Goal: Information Seeking & Learning: Learn about a topic

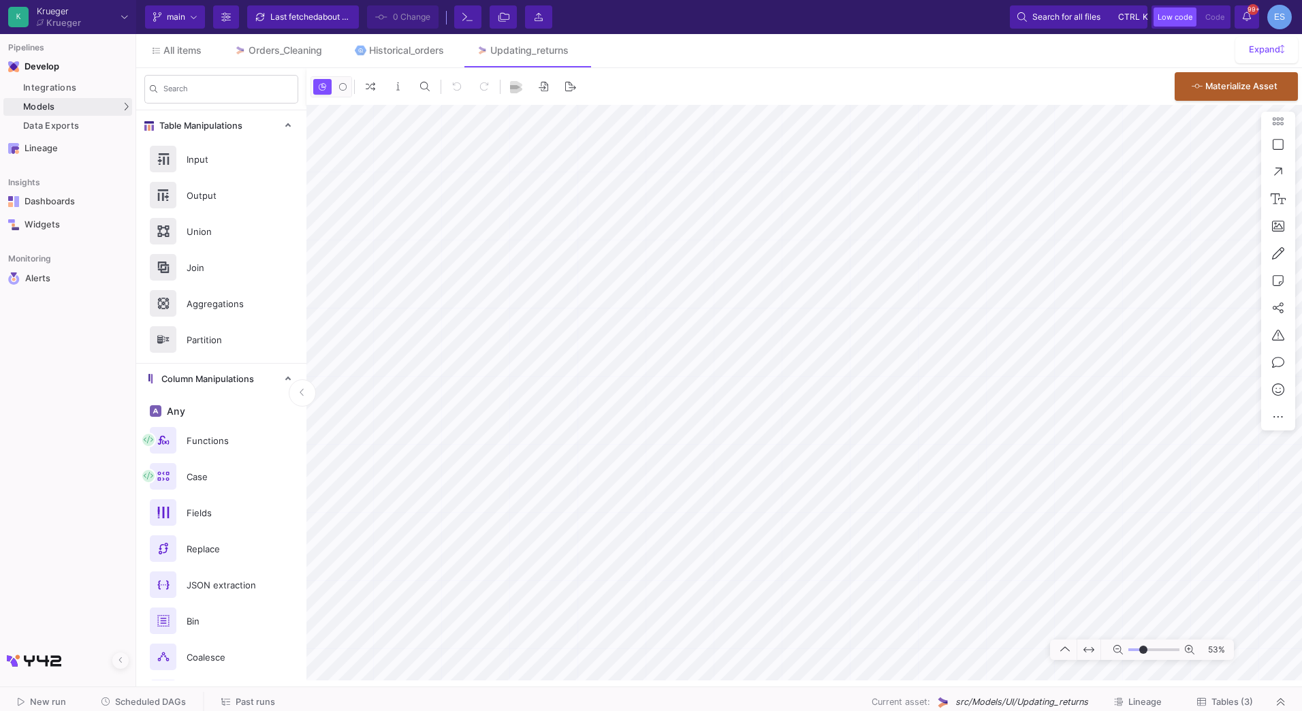
click at [1235, 708] on button "Tables (3)" at bounding box center [1225, 702] width 89 height 21
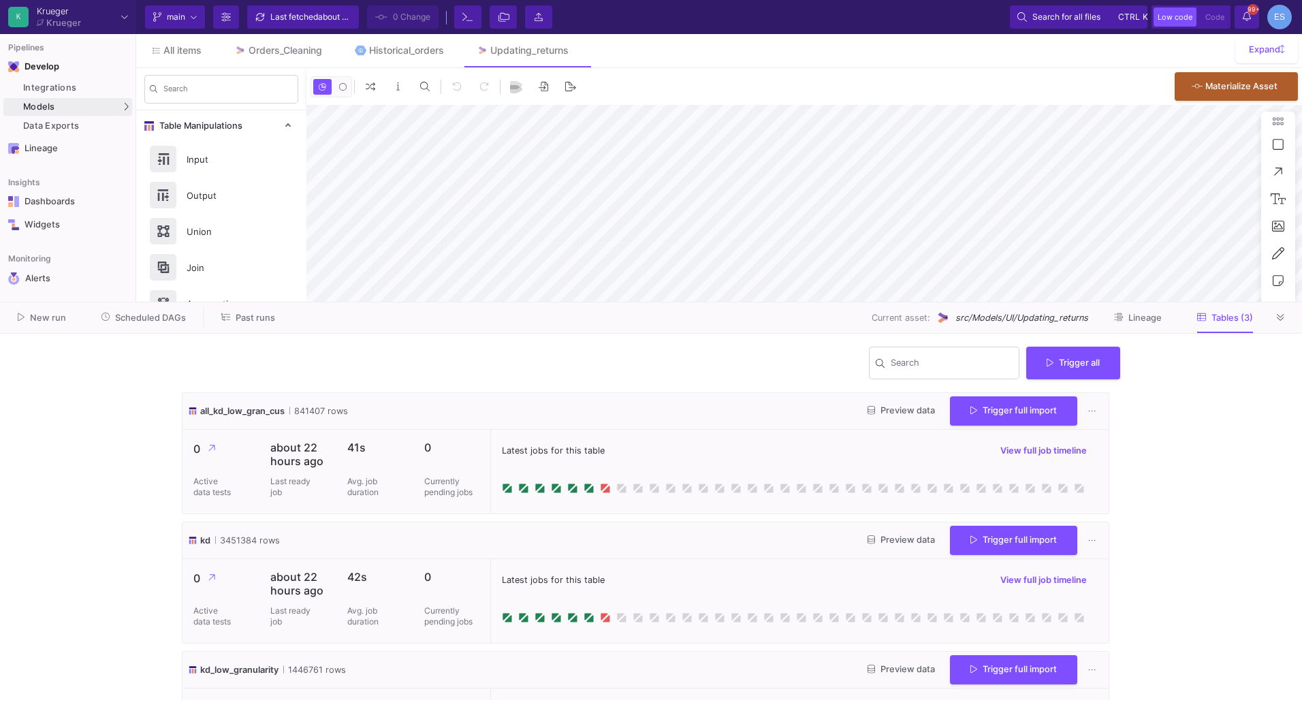
type input "-13"
click at [902, 412] on span "Preview data" at bounding box center [901, 410] width 67 height 10
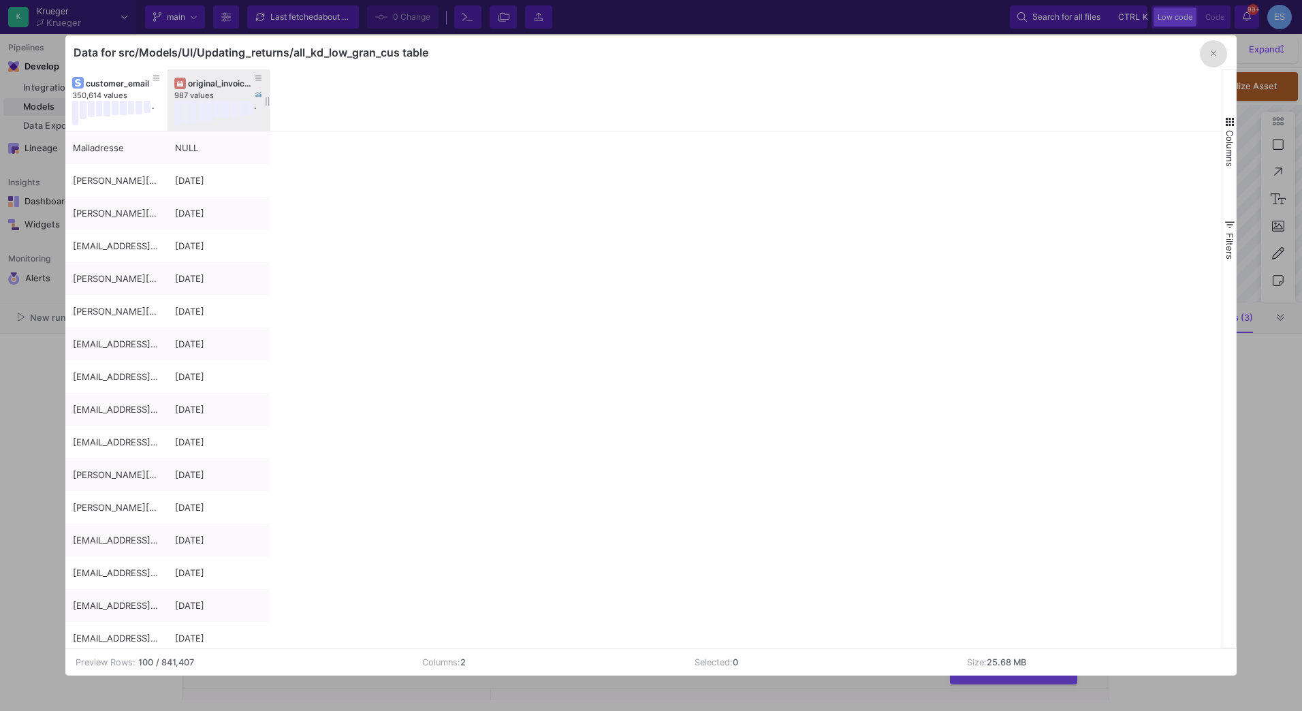
click at [194, 81] on div "original_invoice_date" at bounding box center [221, 83] width 67 height 10
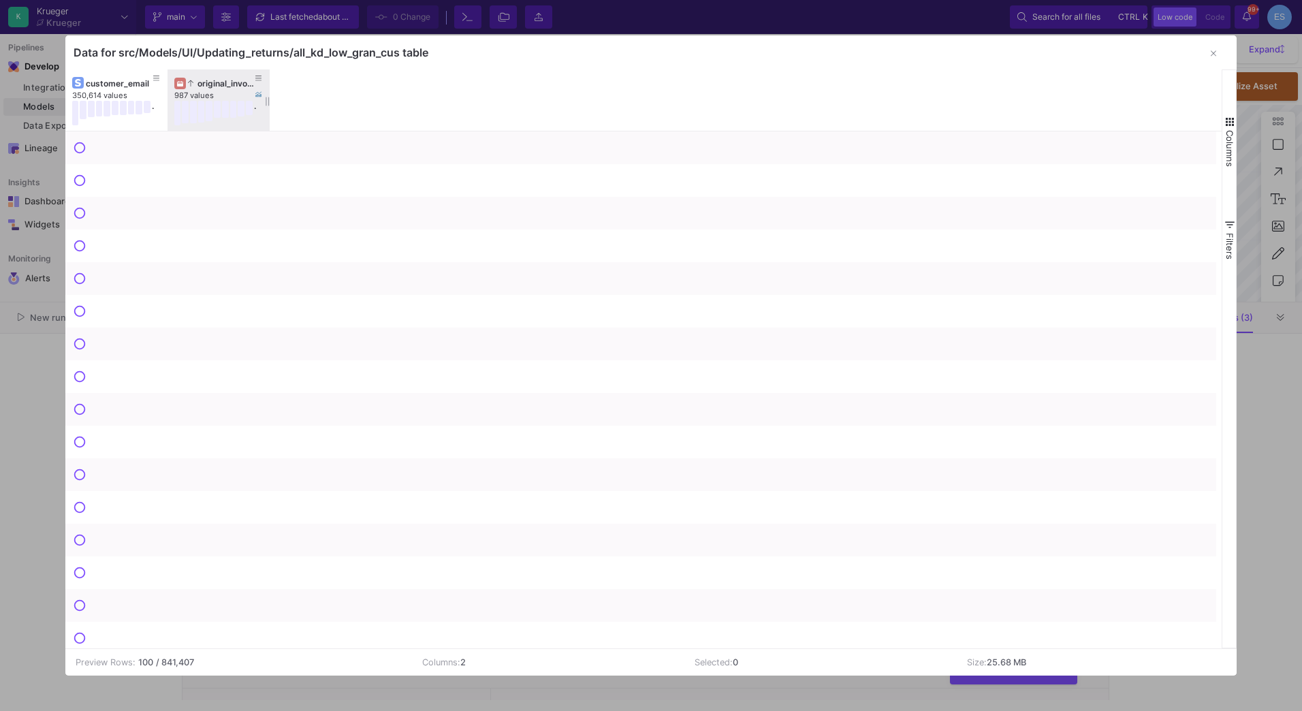
click at [194, 81] on div "original_invoice_date" at bounding box center [221, 83] width 67 height 10
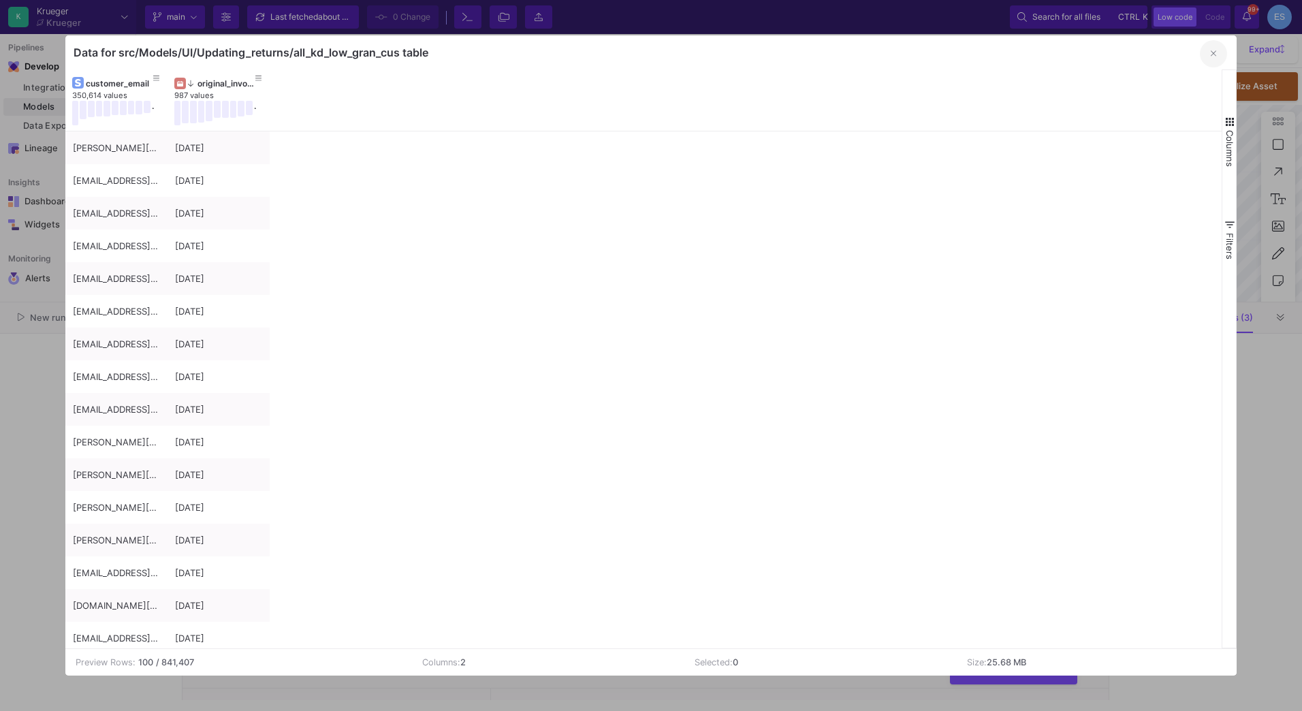
click at [1219, 57] on button "button" at bounding box center [1213, 53] width 27 height 27
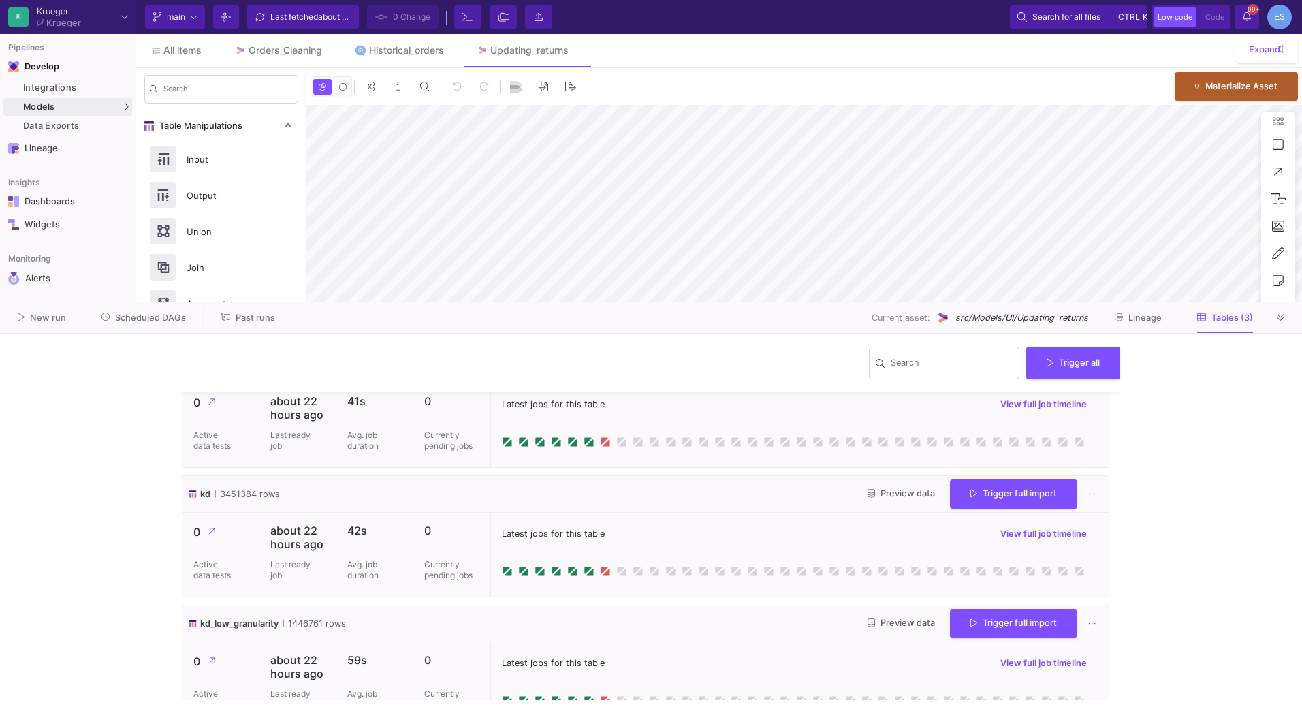
scroll to position [74, 0]
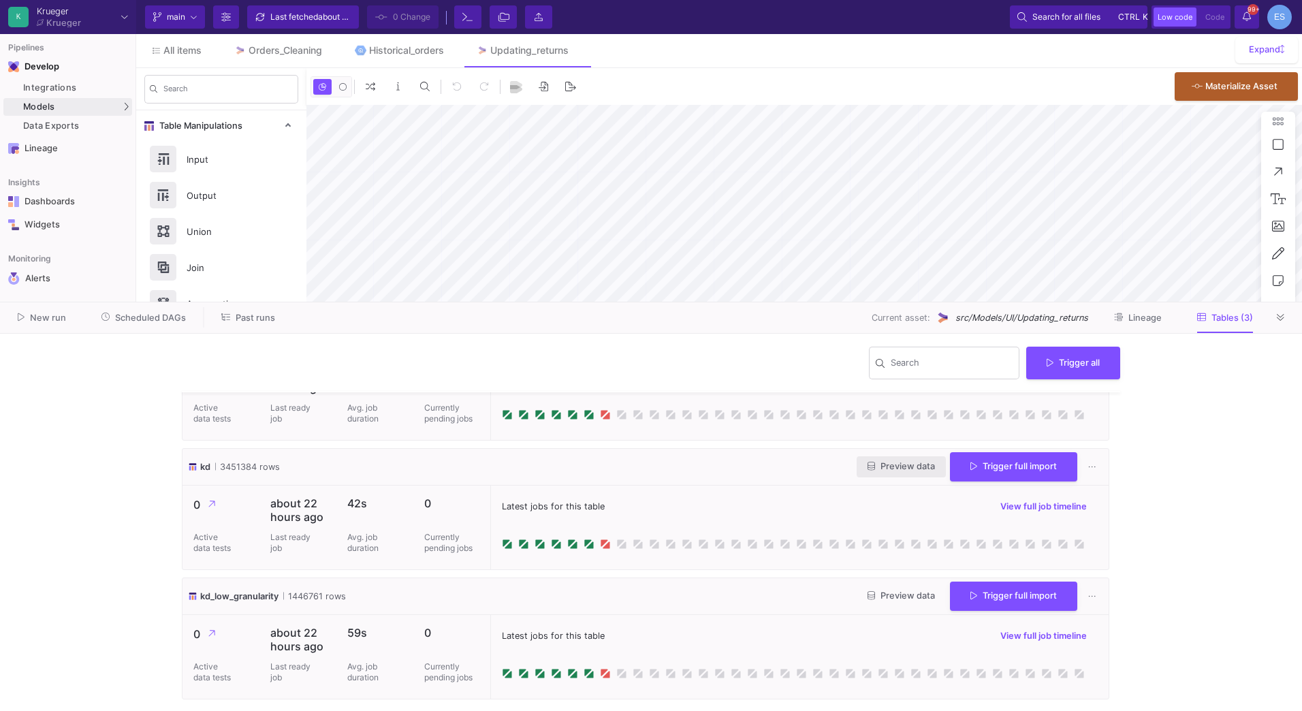
click at [896, 465] on span "Preview data" at bounding box center [901, 466] width 67 height 10
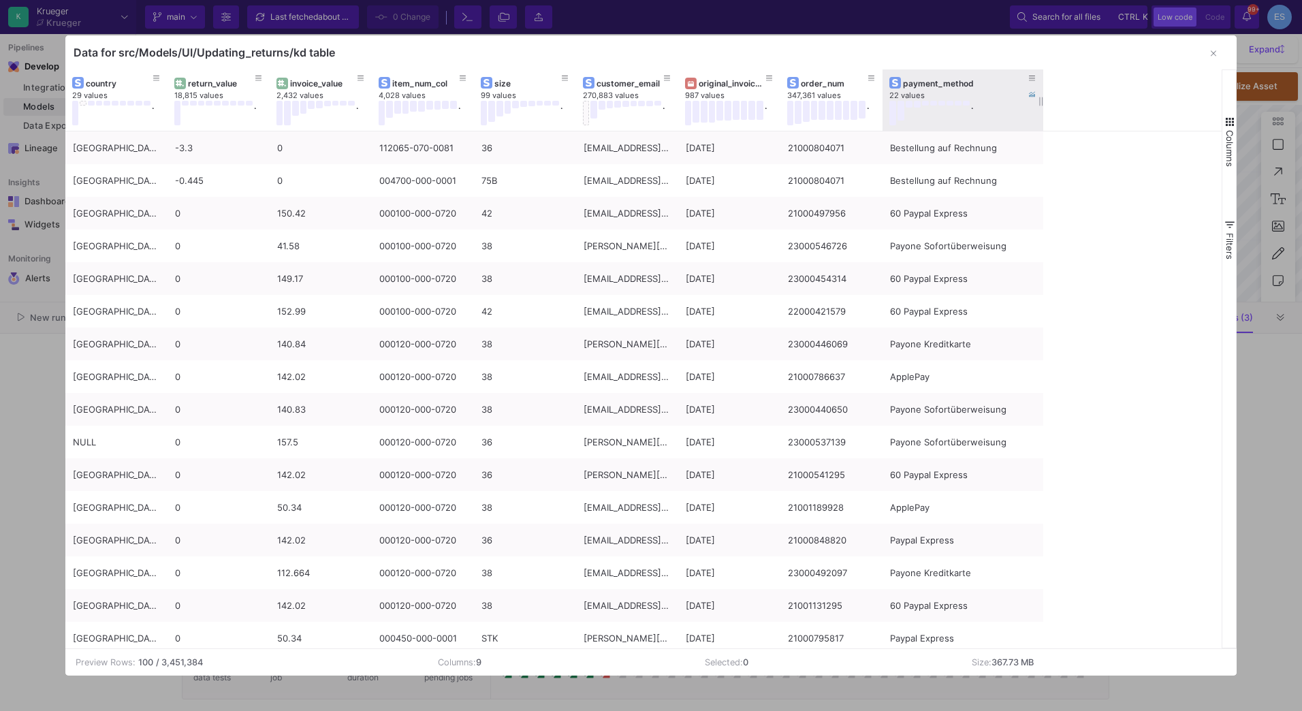
drag, startPoint x: 984, startPoint y: 80, endPoint x: 1042, endPoint y: 109, distance: 65.5
click at [1042, 109] on div at bounding box center [1043, 99] width 5 height 61
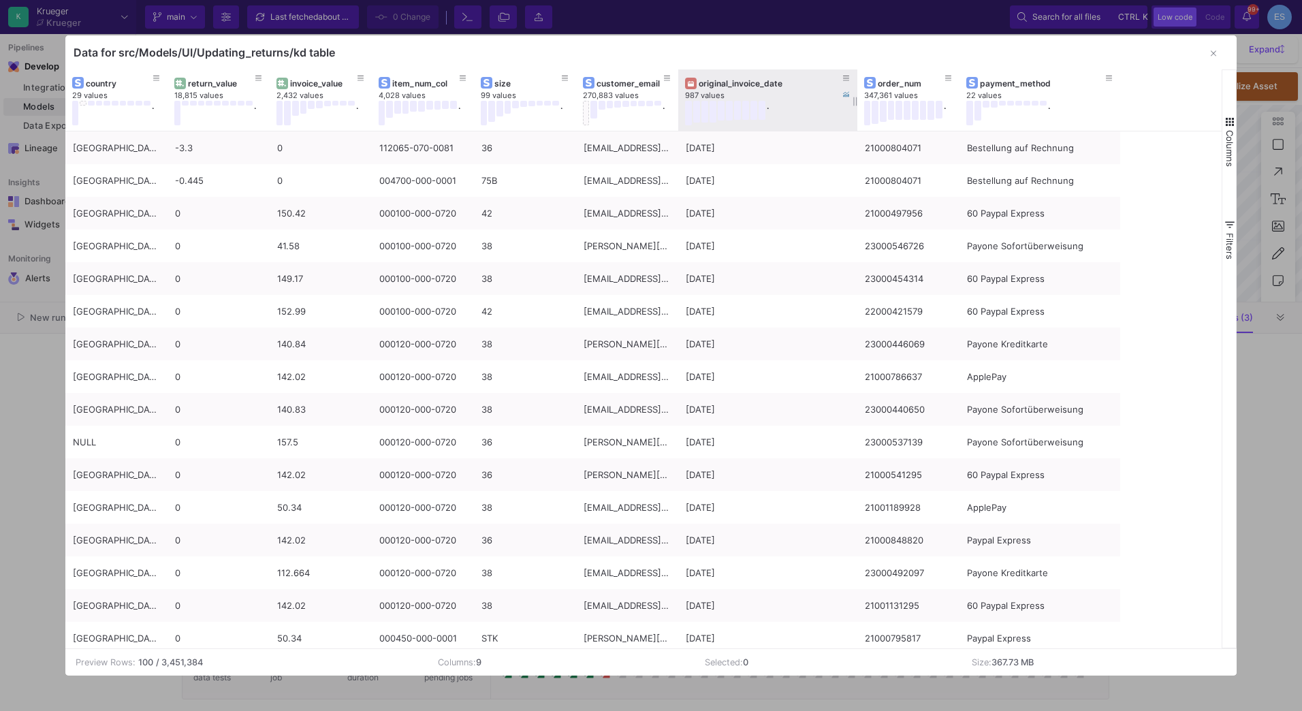
drag, startPoint x: 778, startPoint y: 77, endPoint x: 855, endPoint y: 82, distance: 77.2
click at [855, 82] on div at bounding box center [857, 99] width 5 height 61
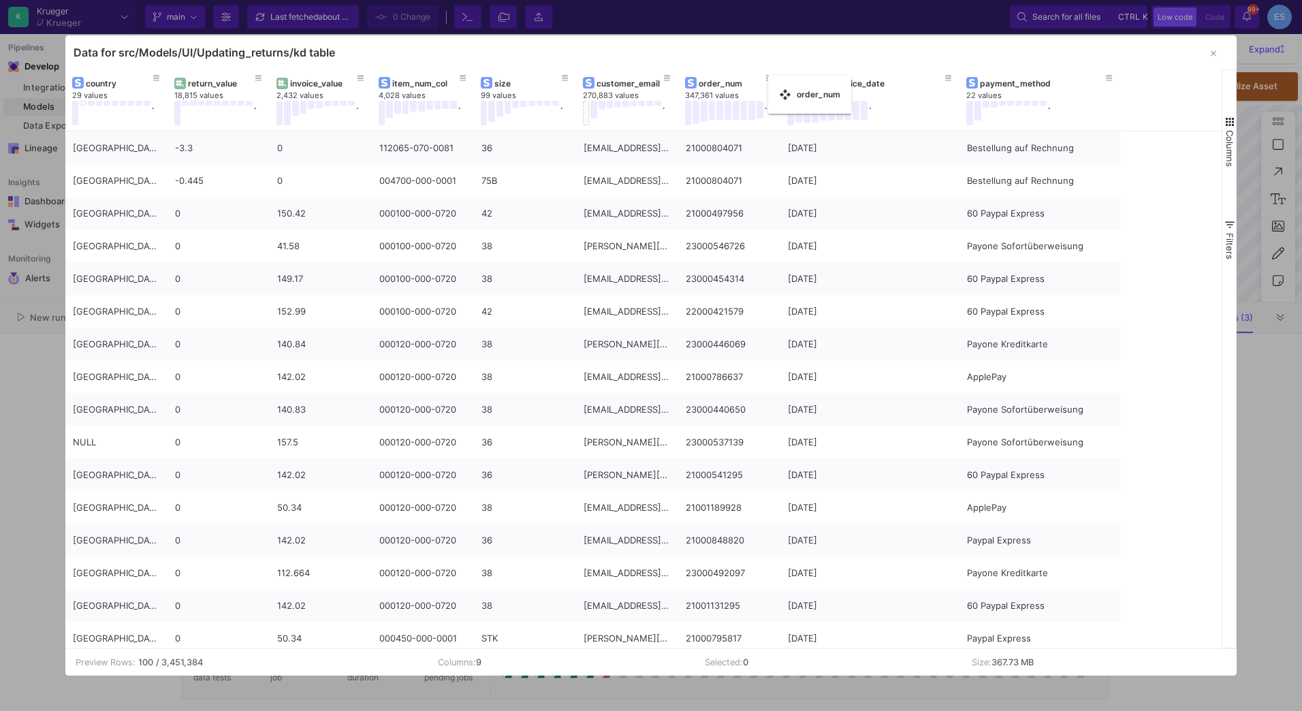
drag, startPoint x: 905, startPoint y: 83, endPoint x: 775, endPoint y: 84, distance: 130.1
click at [861, 77] on div "original_invoice_date" at bounding box center [870, 83] width 166 height 15
click at [821, 82] on div "original_invoice_date" at bounding box center [873, 83] width 144 height 10
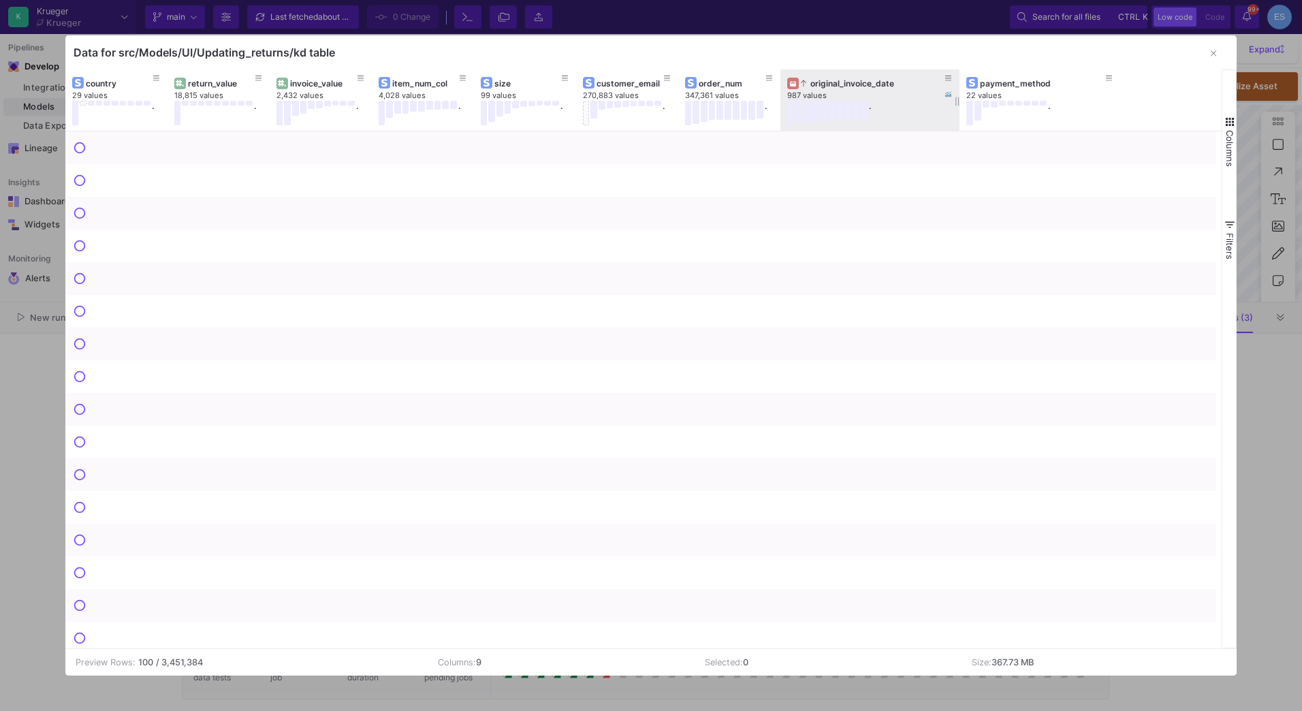
click at [821, 82] on div "original_invoice_date" at bounding box center [873, 83] width 144 height 10
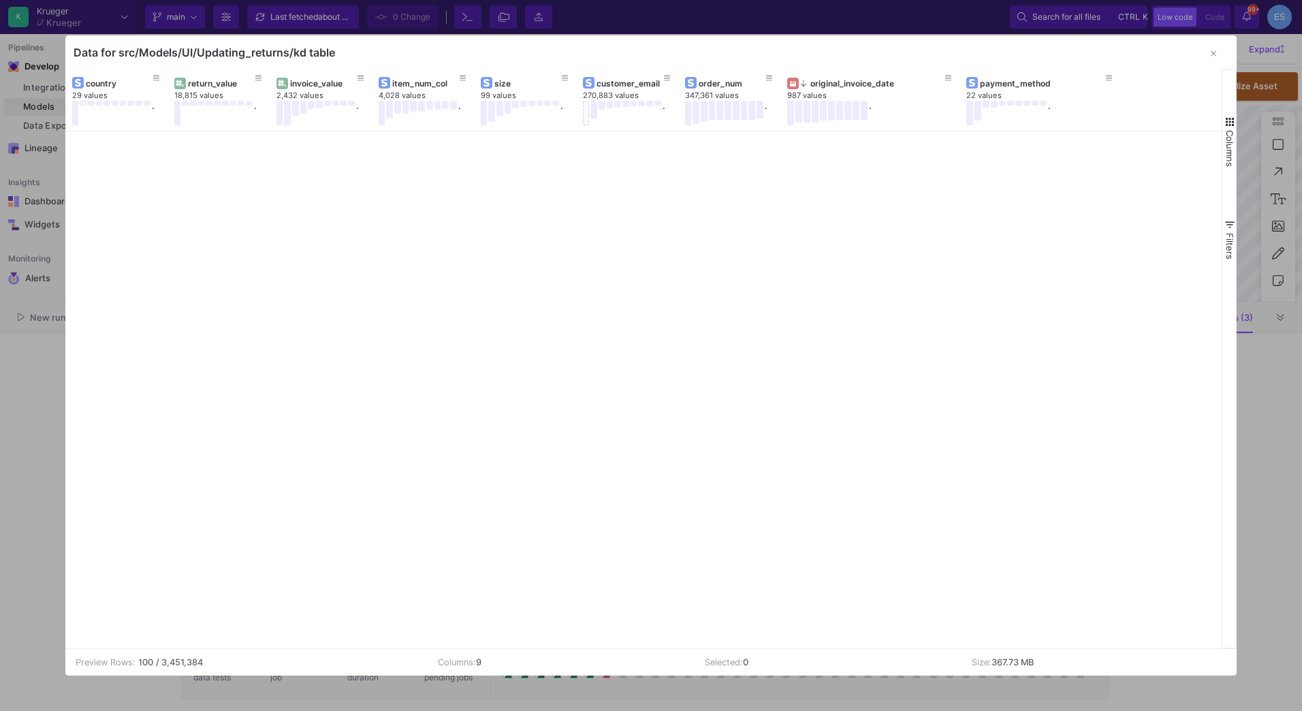
scroll to position [0, 0]
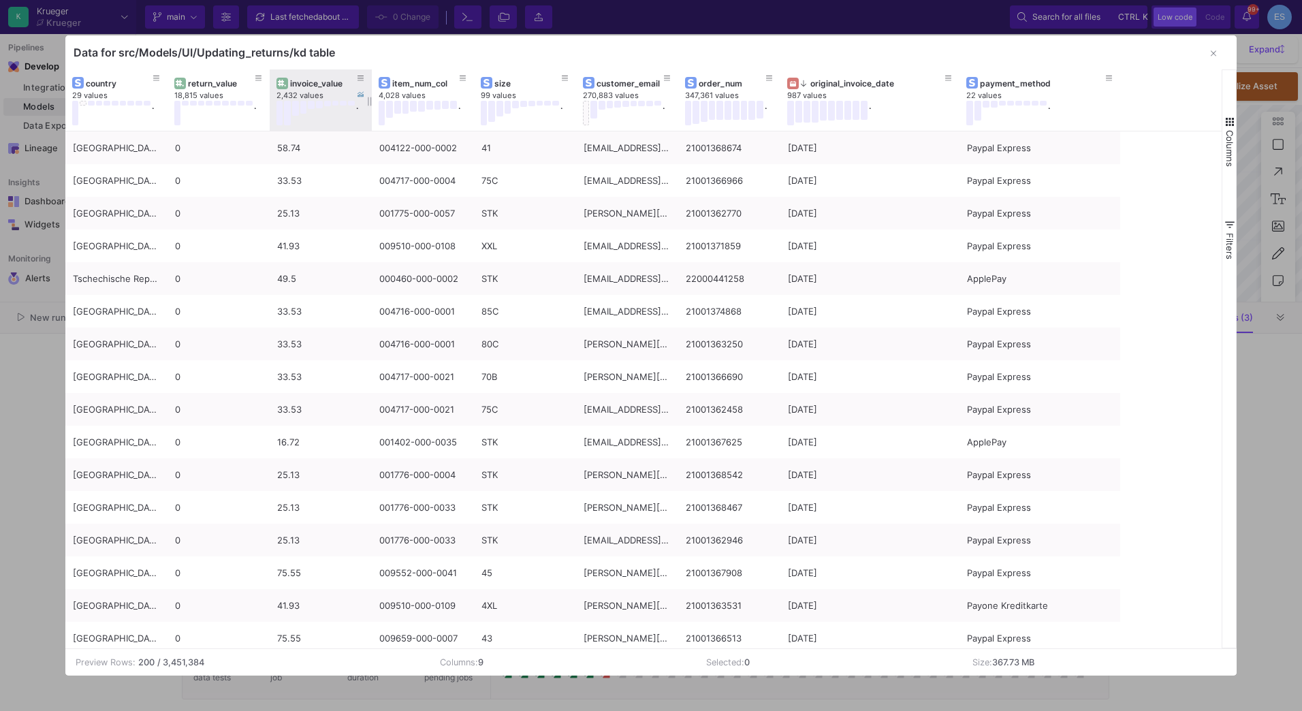
click at [327, 82] on div "invoice_value" at bounding box center [323, 83] width 67 height 10
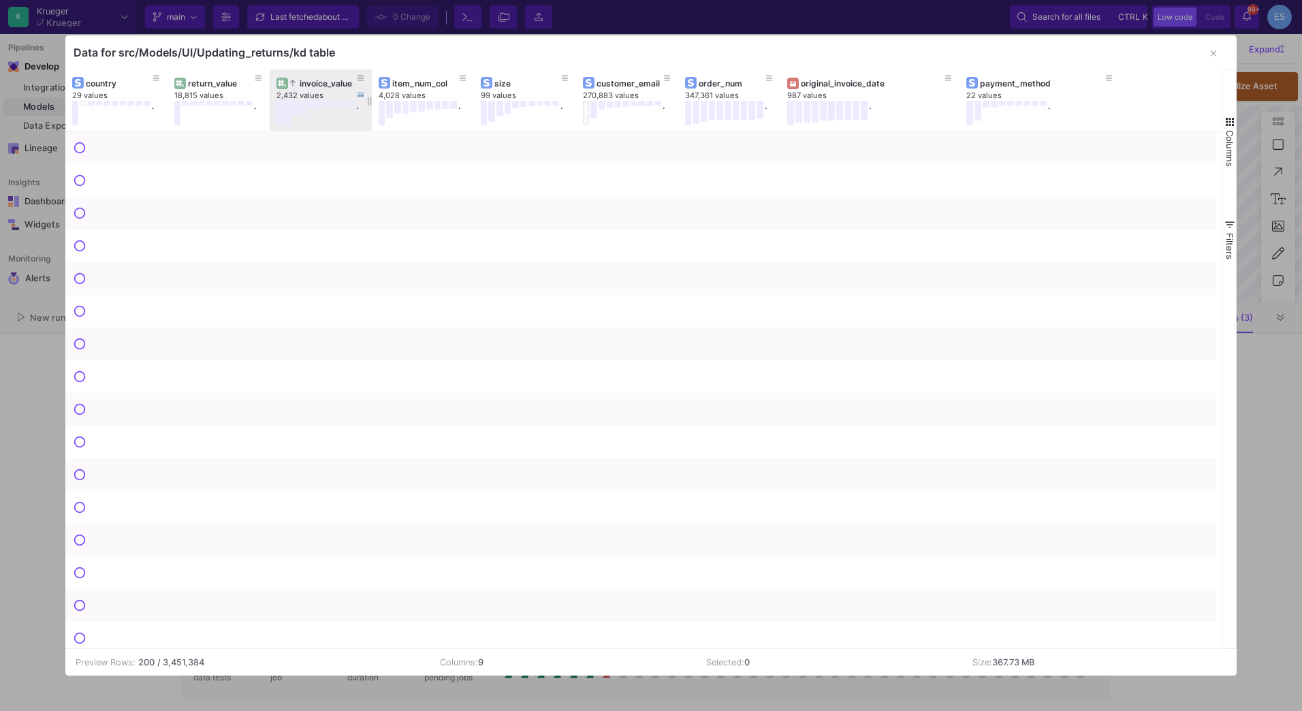
click at [327, 82] on div "invoice_value" at bounding box center [323, 83] width 67 height 10
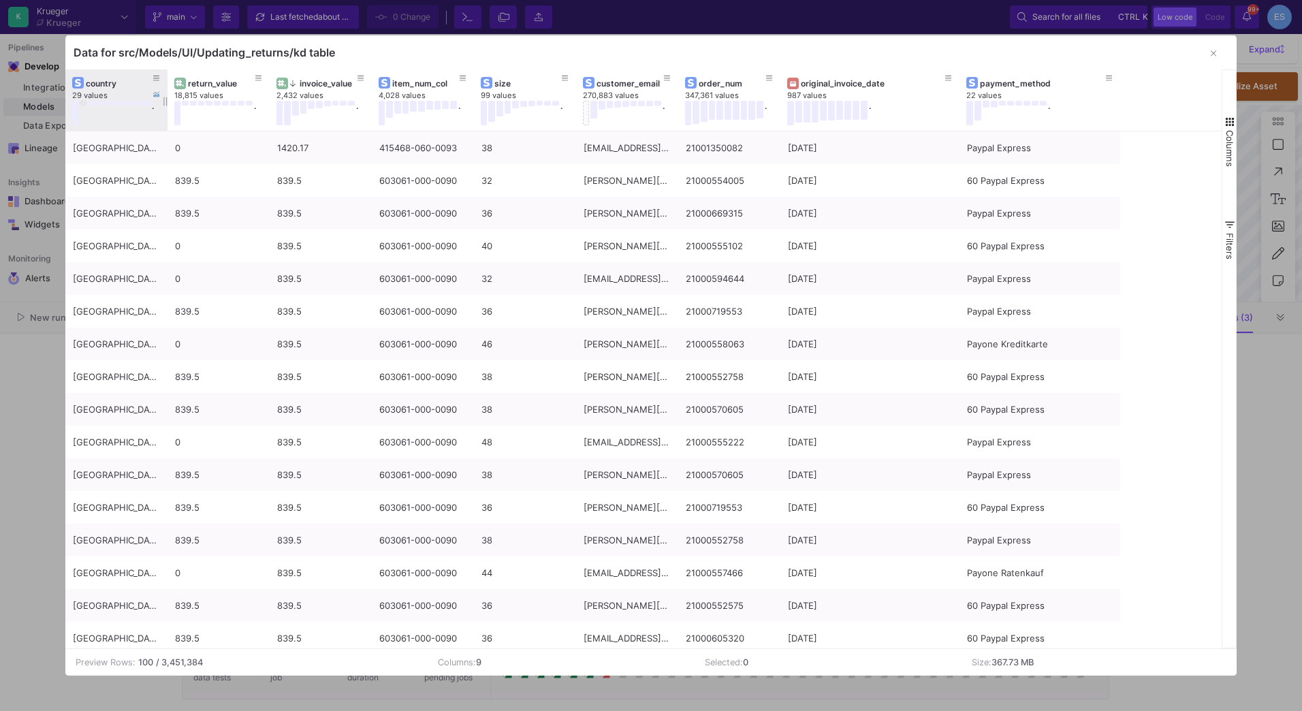
click at [84, 102] on button at bounding box center [83, 103] width 7 height 5
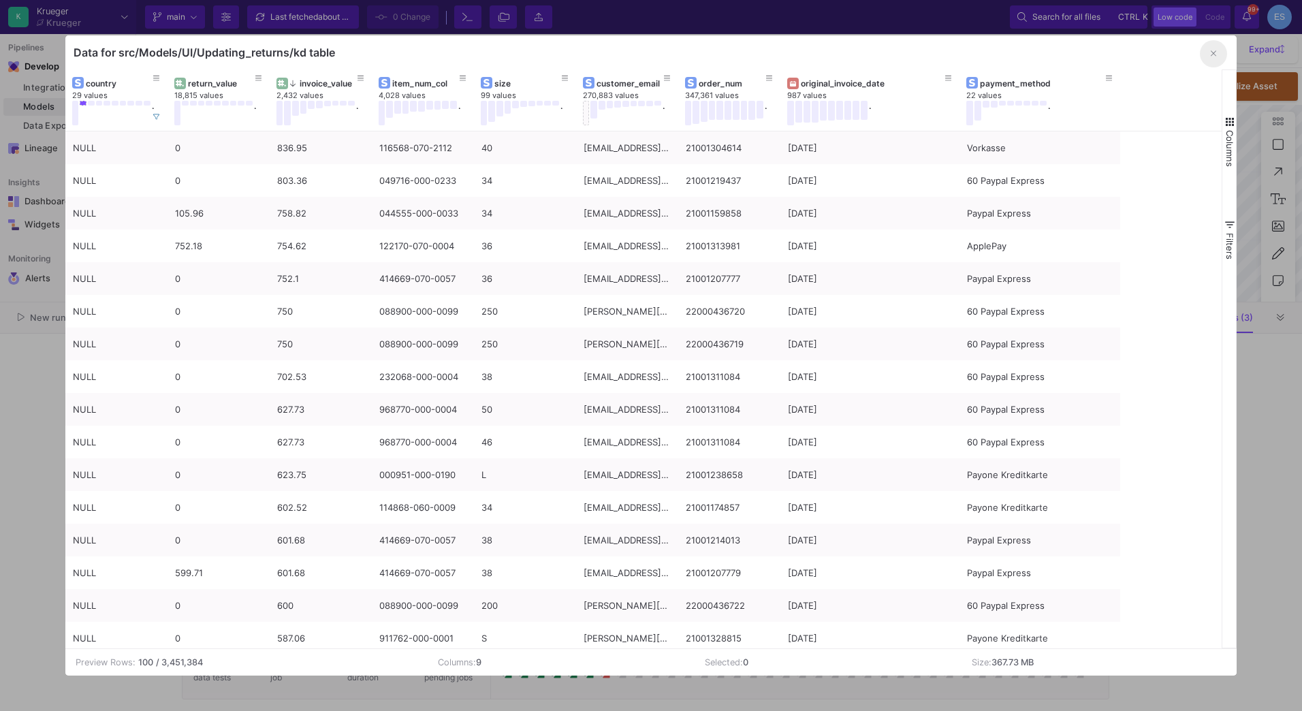
click at [1214, 63] on button "button" at bounding box center [1213, 53] width 27 height 27
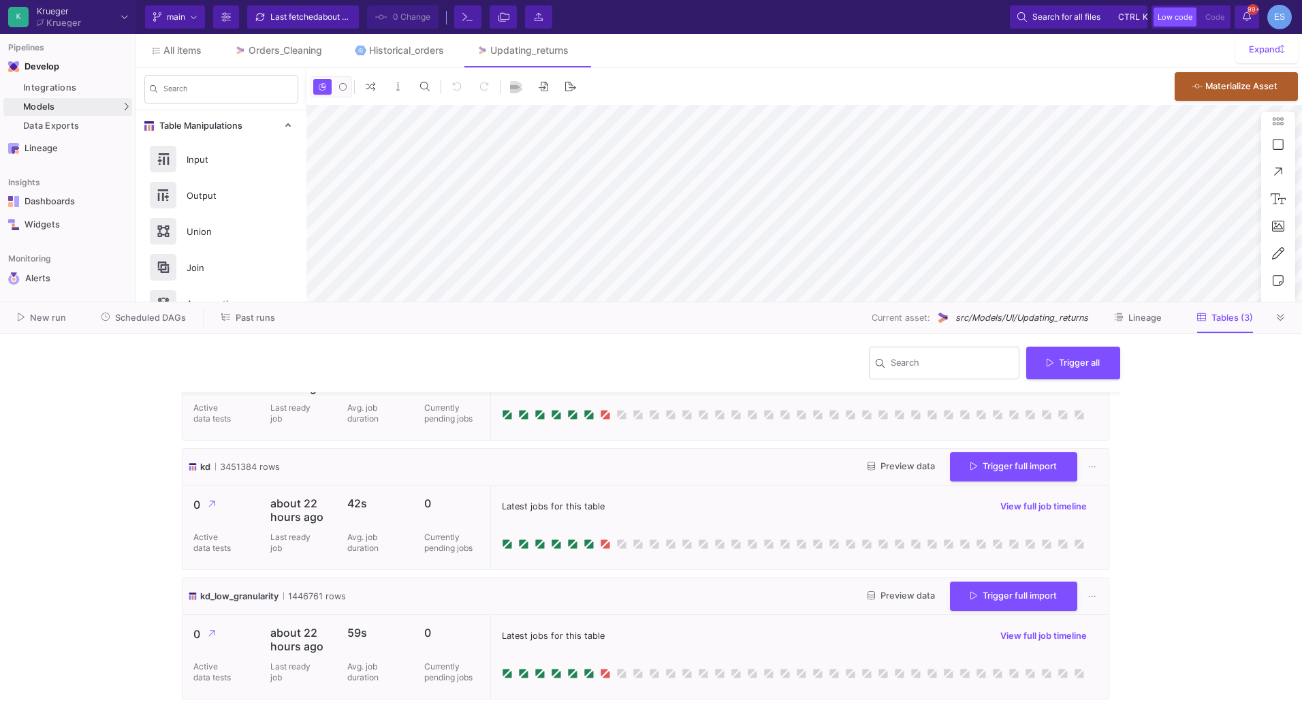
click at [875, 595] on span "Preview data" at bounding box center [901, 596] width 67 height 10
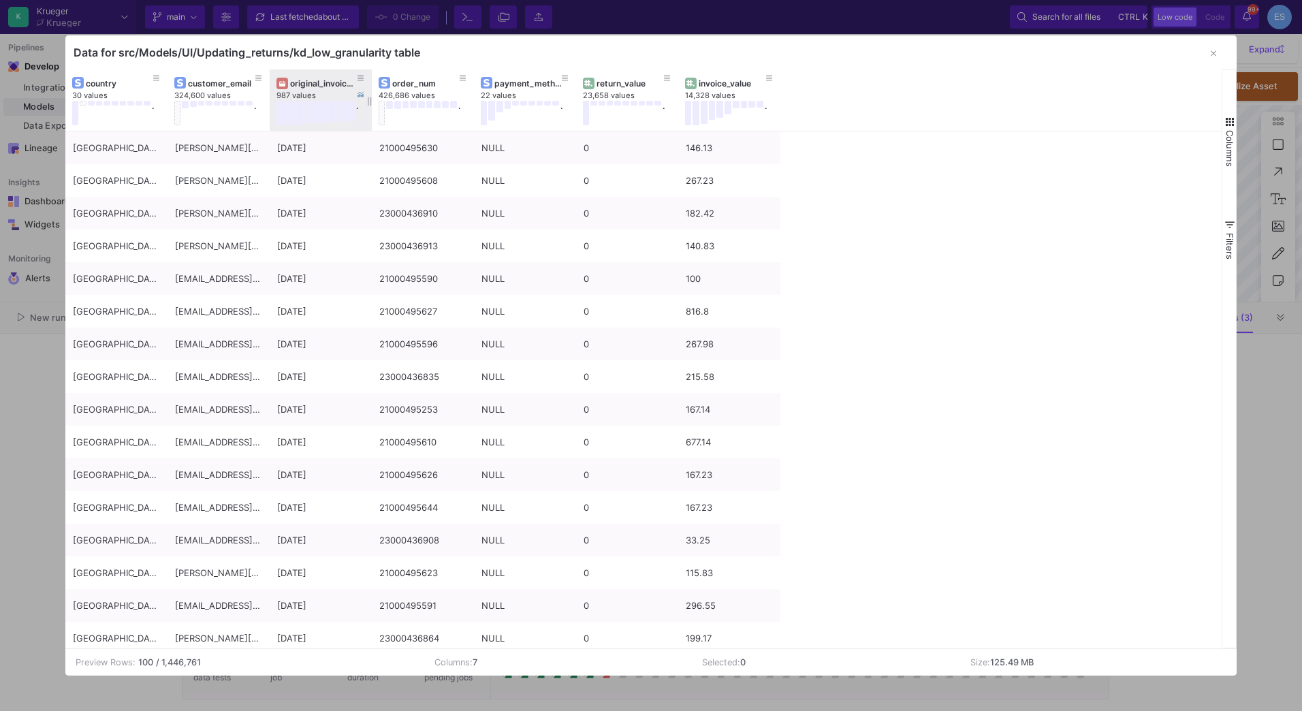
click at [306, 86] on div "original_invoice_date" at bounding box center [323, 83] width 67 height 10
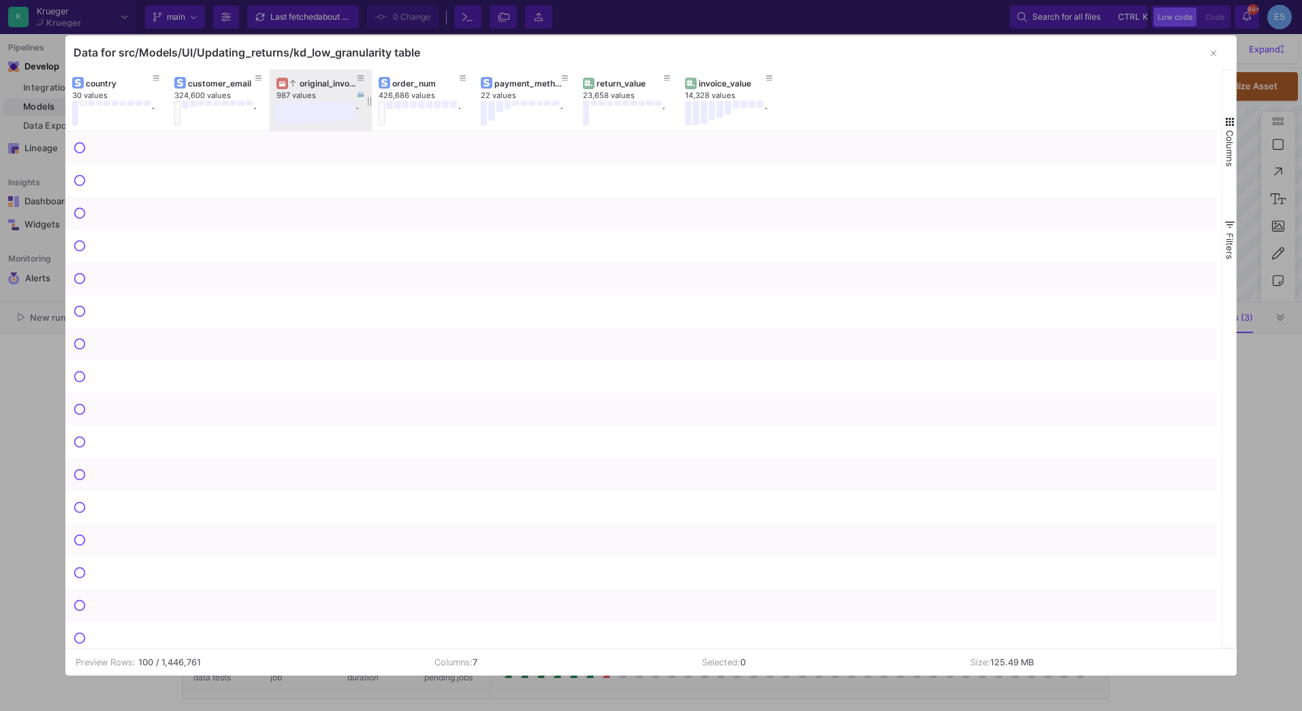
click at [306, 86] on div "original_invoice_date" at bounding box center [323, 83] width 67 height 10
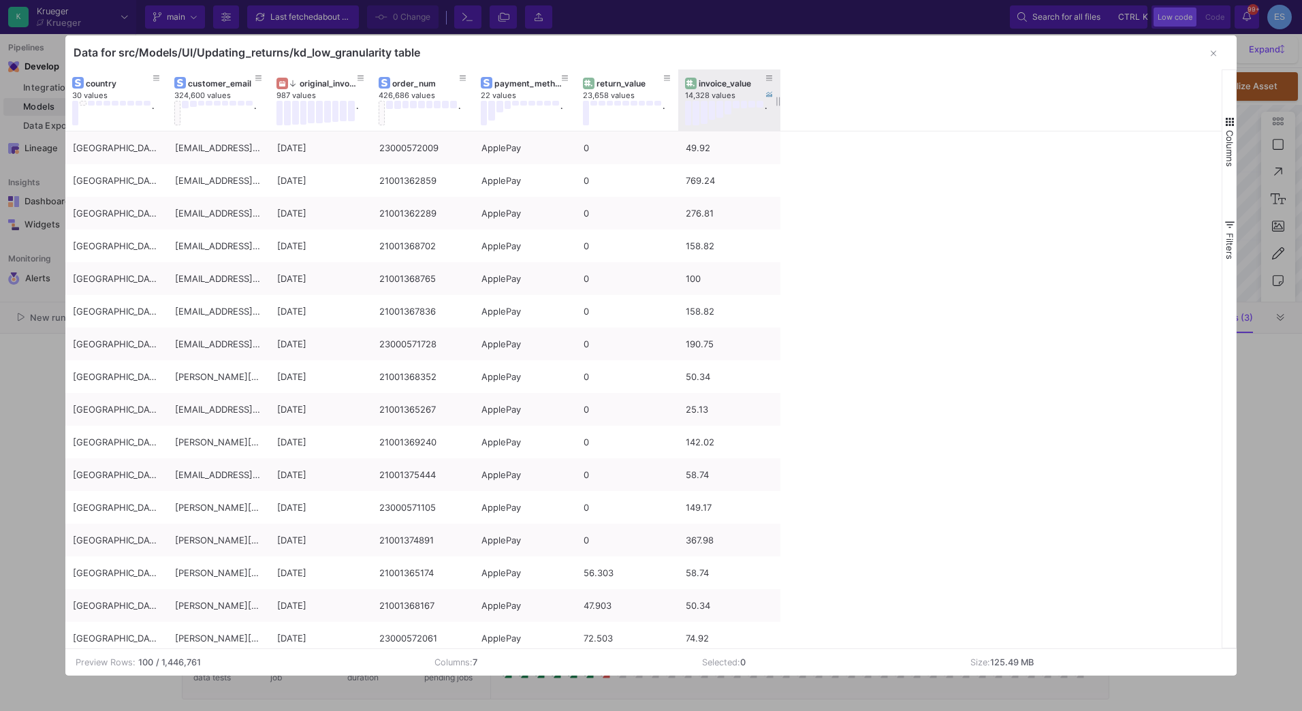
click at [741, 74] on div "invoice_value 14,328 values ." at bounding box center [729, 99] width 89 height 61
click at [733, 82] on div "invoice_value" at bounding box center [732, 83] width 67 height 10
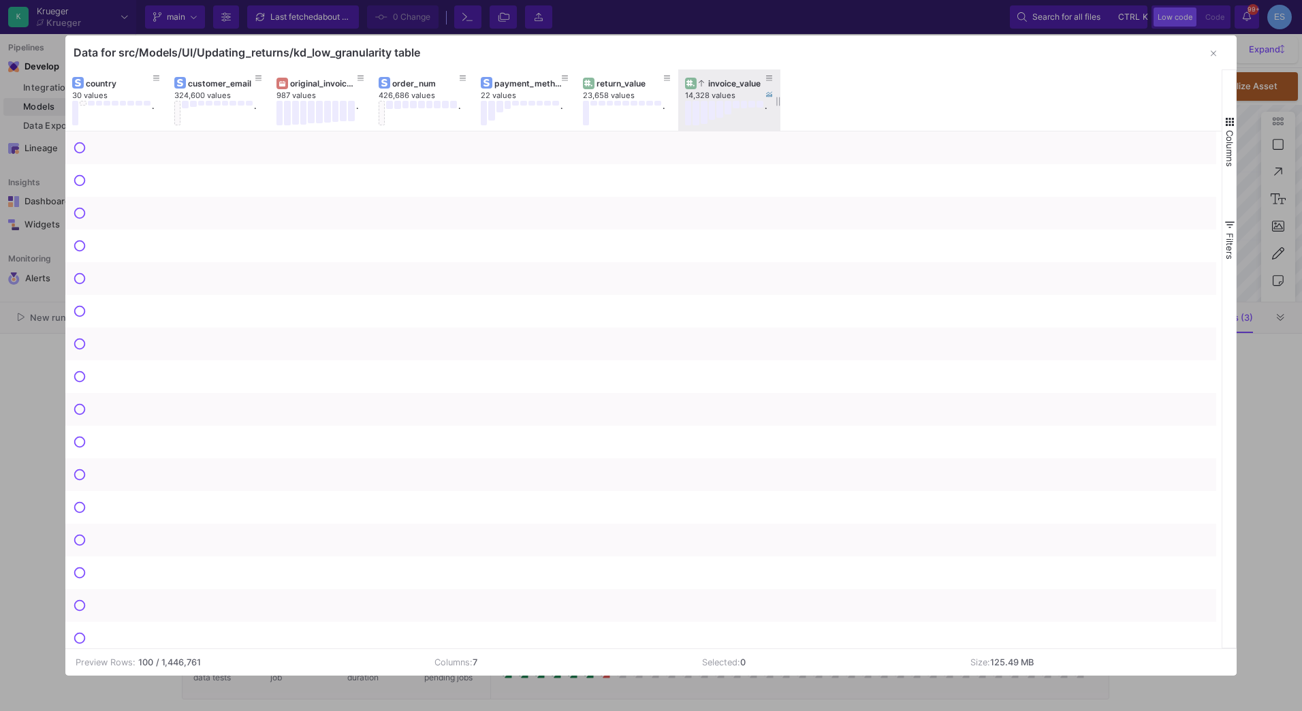
click at [733, 82] on div "invoice_value" at bounding box center [732, 83] width 67 height 10
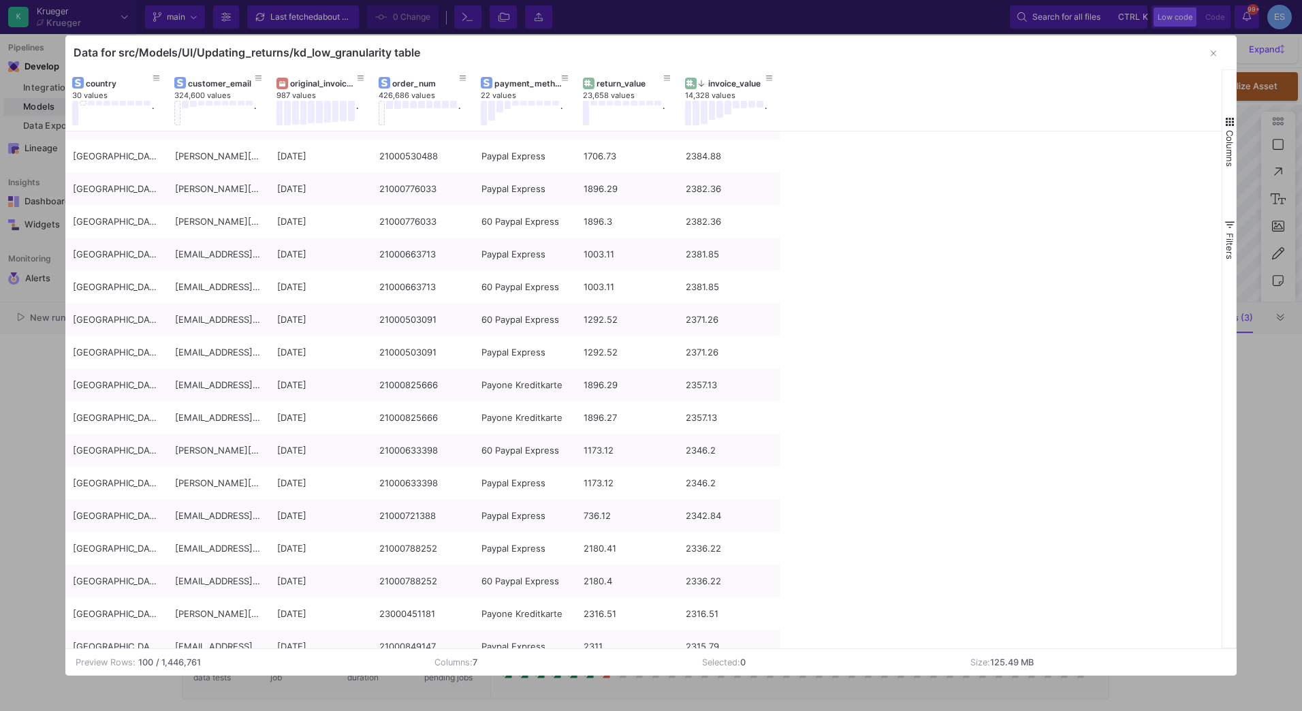
scroll to position [2361, 0]
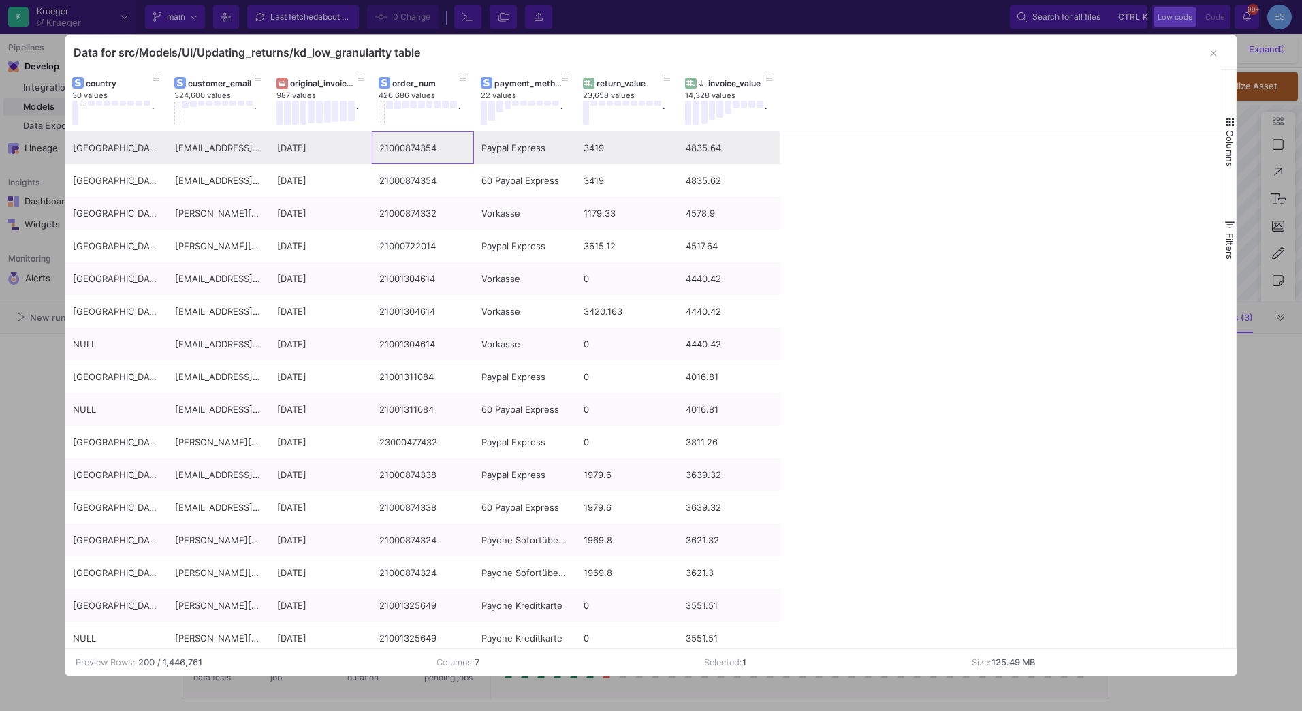
click at [427, 149] on div "21000874354" at bounding box center [422, 148] width 87 height 32
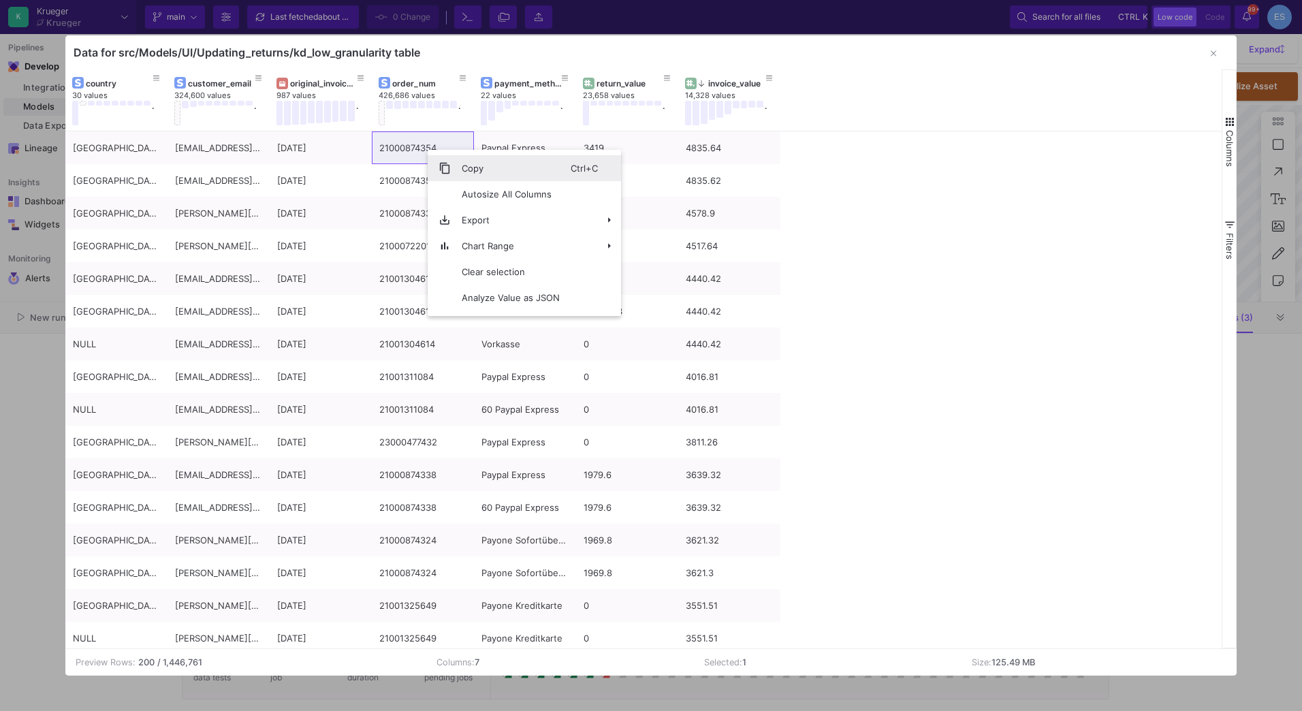
click at [460, 161] on span "Copy" at bounding box center [511, 168] width 120 height 26
click at [1215, 52] on icon "button" at bounding box center [1213, 53] width 5 height 9
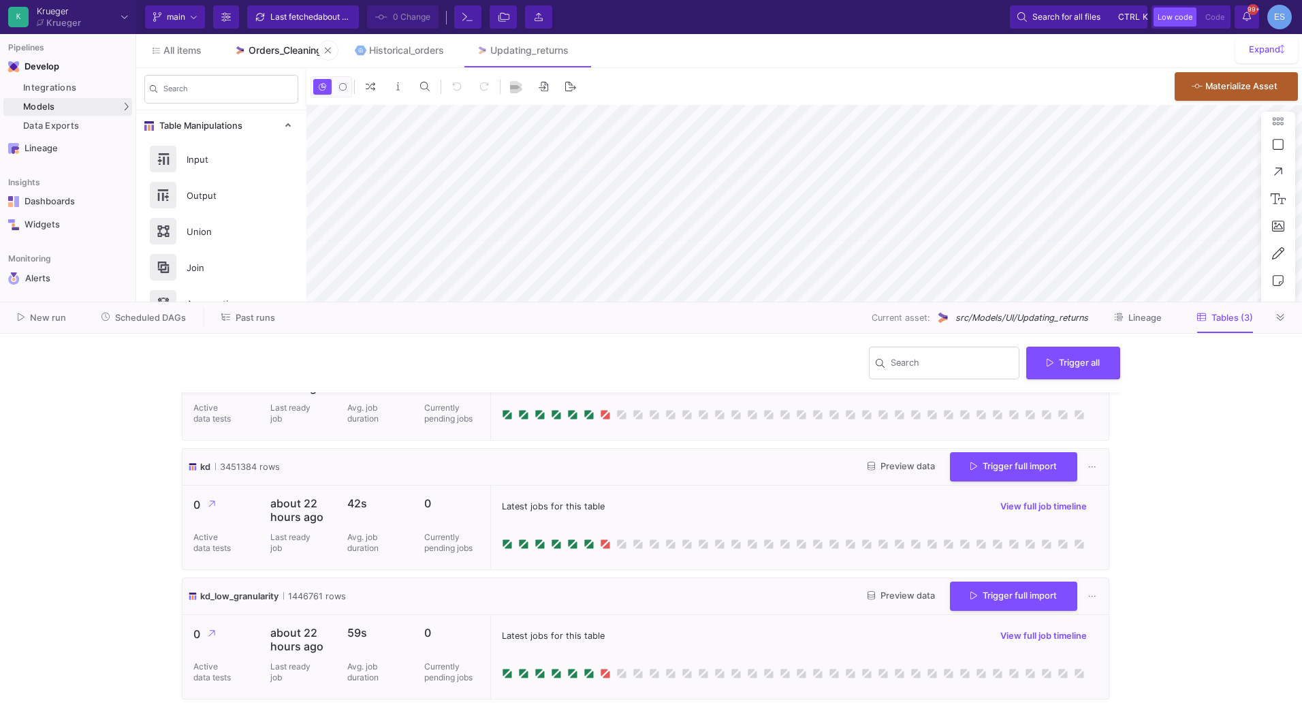
click at [268, 51] on div "Orders_Cleaning" at bounding box center [286, 50] width 74 height 11
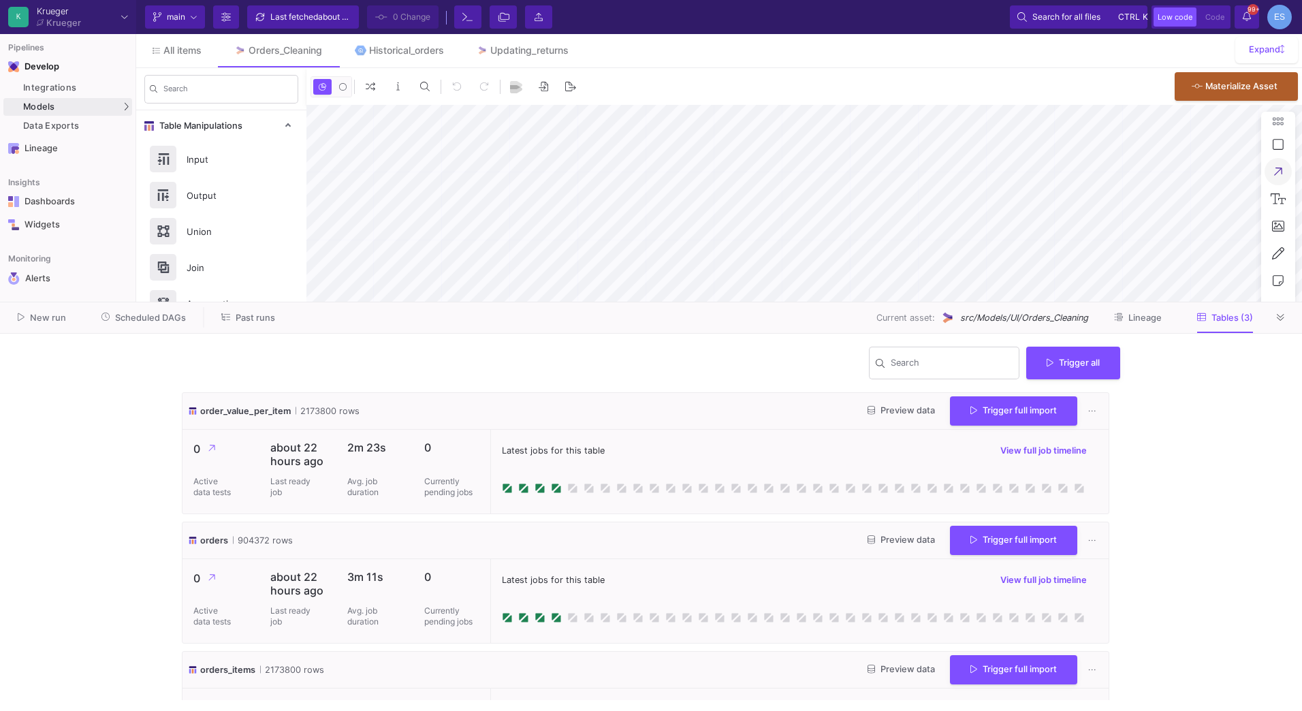
type input "-50"
click at [884, 538] on span "Preview data" at bounding box center [901, 540] width 67 height 10
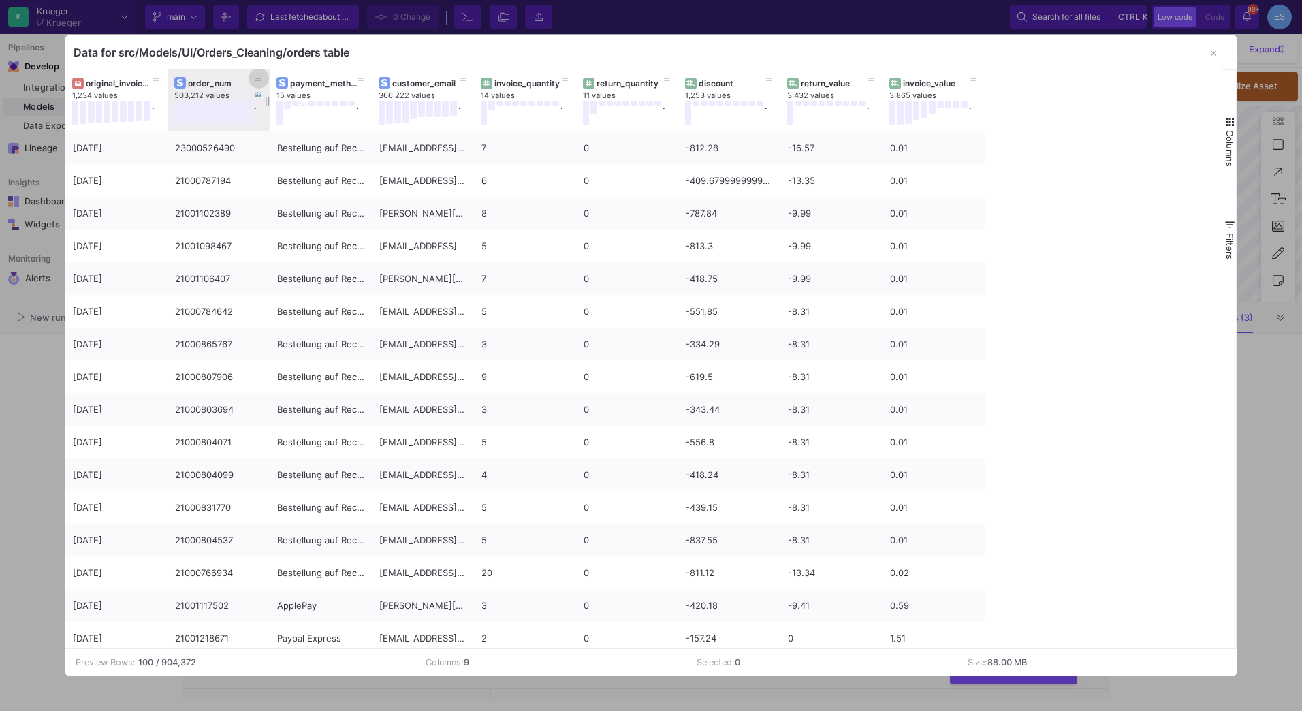
click at [261, 78] on icon at bounding box center [258, 78] width 7 height 5
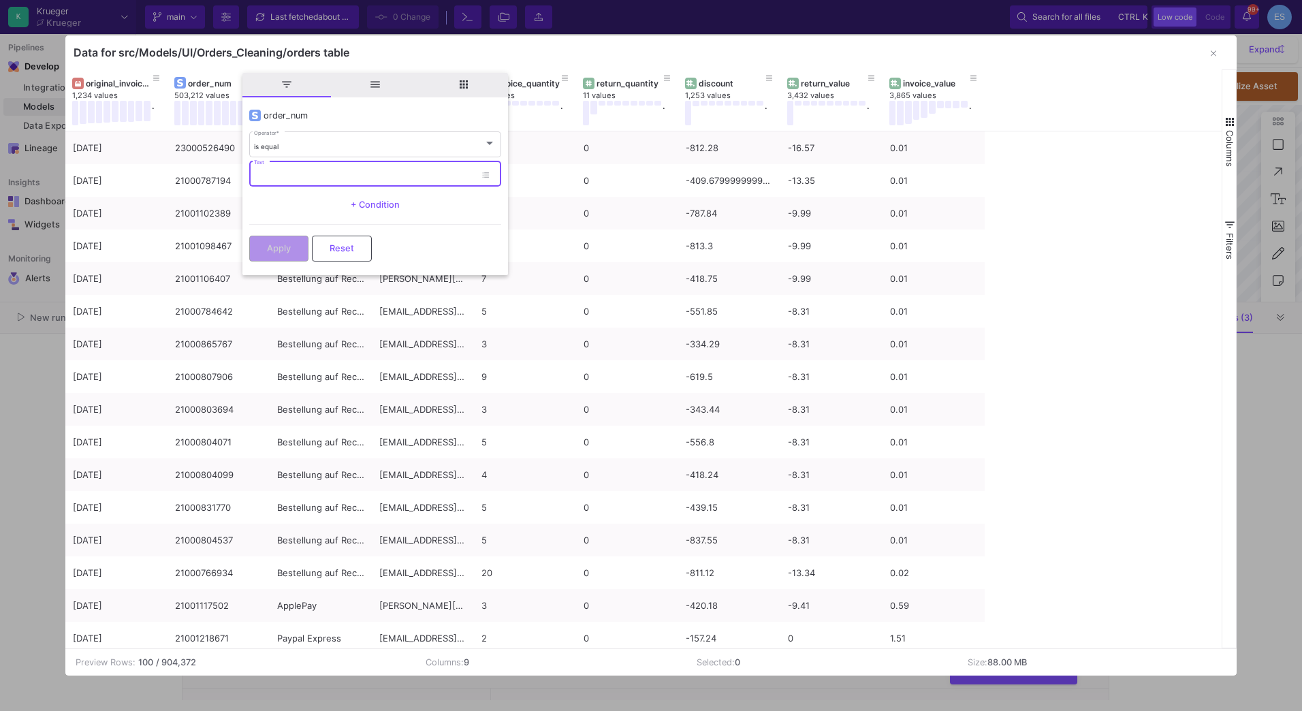
click at [304, 176] on input "Text" at bounding box center [364, 176] width 221 height 9
paste input "21000874354"
type input "21000874354"
click at [298, 252] on button "Apply" at bounding box center [278, 247] width 59 height 26
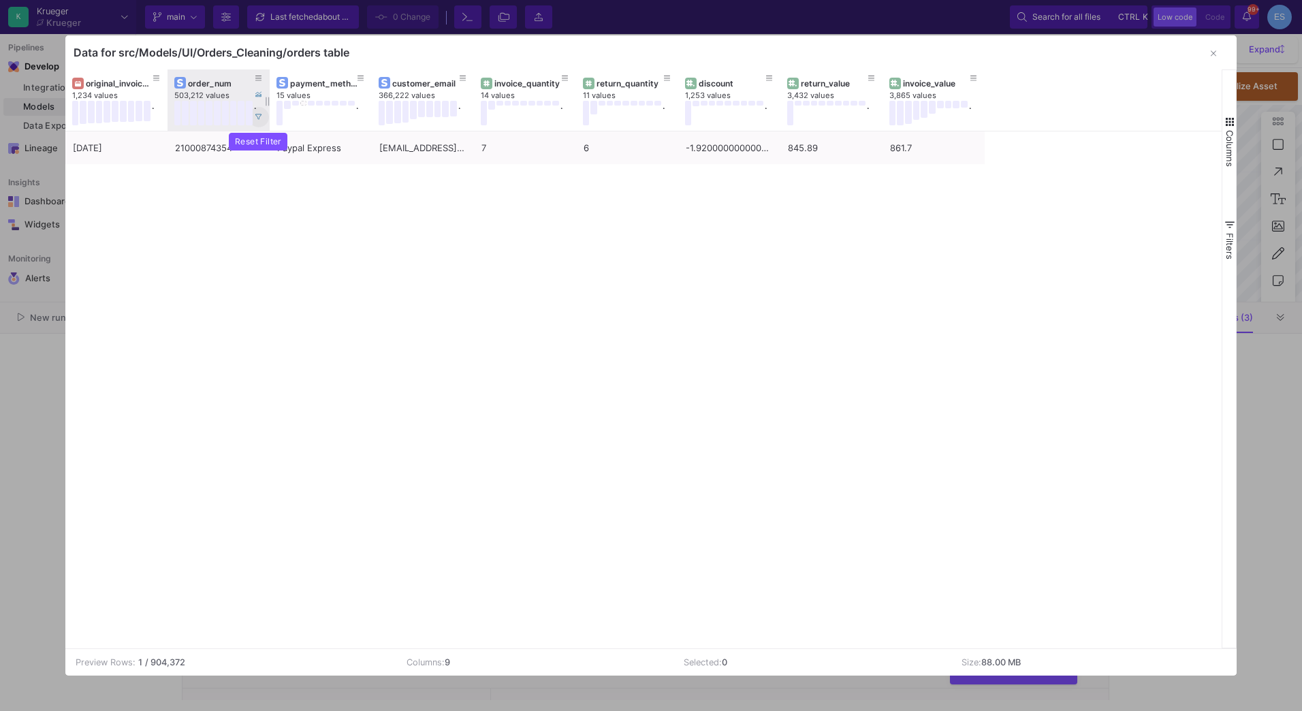
click at [262, 115] on icon at bounding box center [258, 116] width 7 height 5
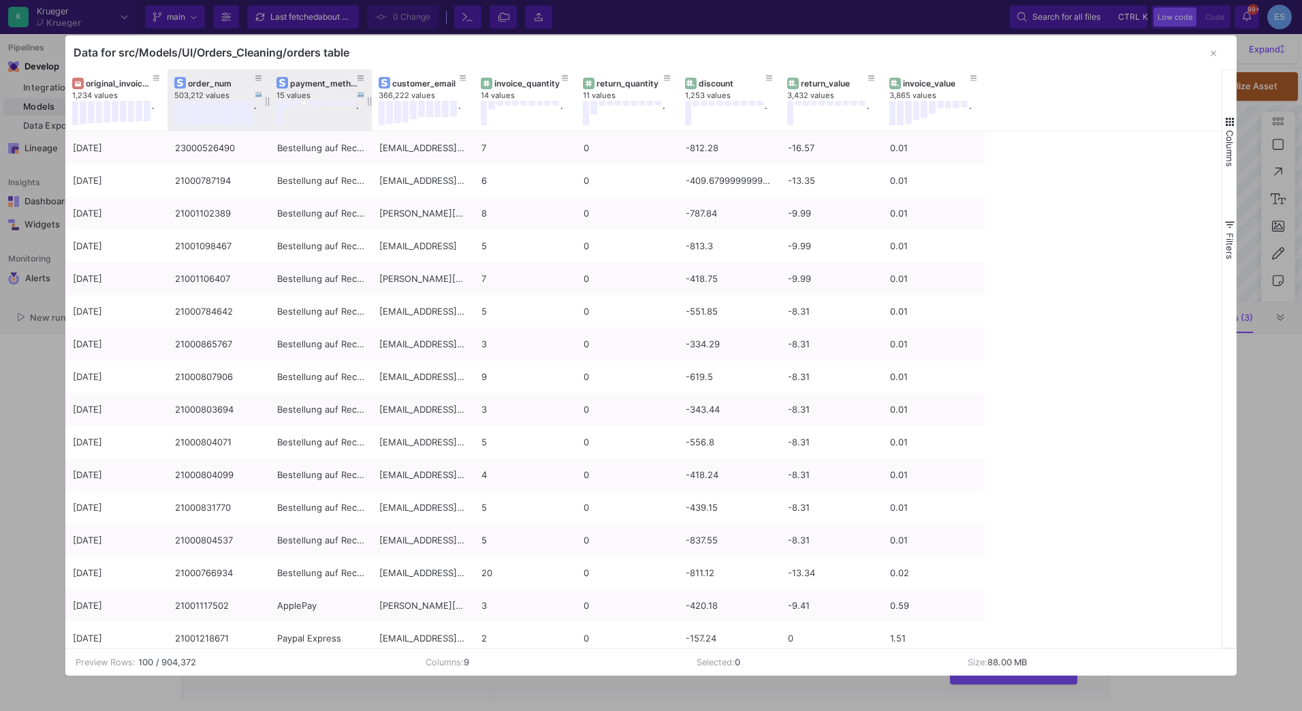
click at [304, 104] on button at bounding box center [303, 103] width 7 height 5
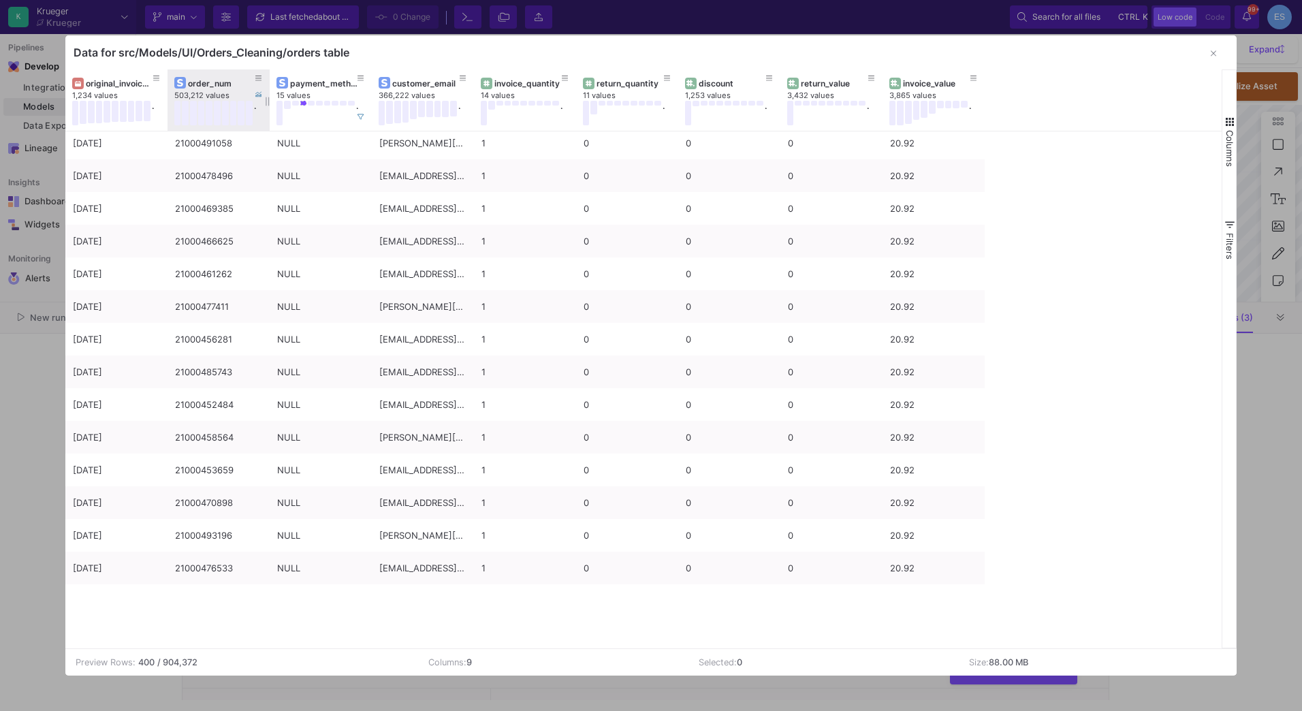
scroll to position [12397, 0]
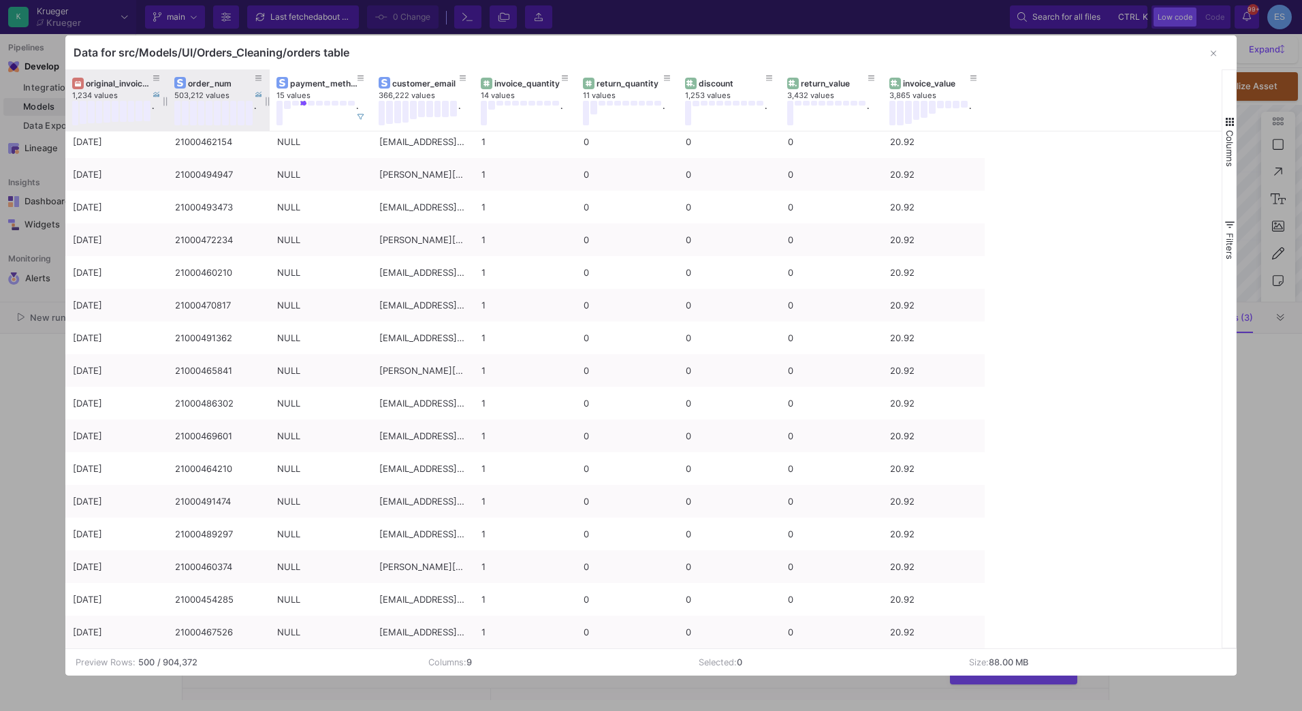
click at [111, 86] on div "original_invoice_date" at bounding box center [119, 83] width 67 height 10
click at [365, 120] on button at bounding box center [361, 117] width 20 height 20
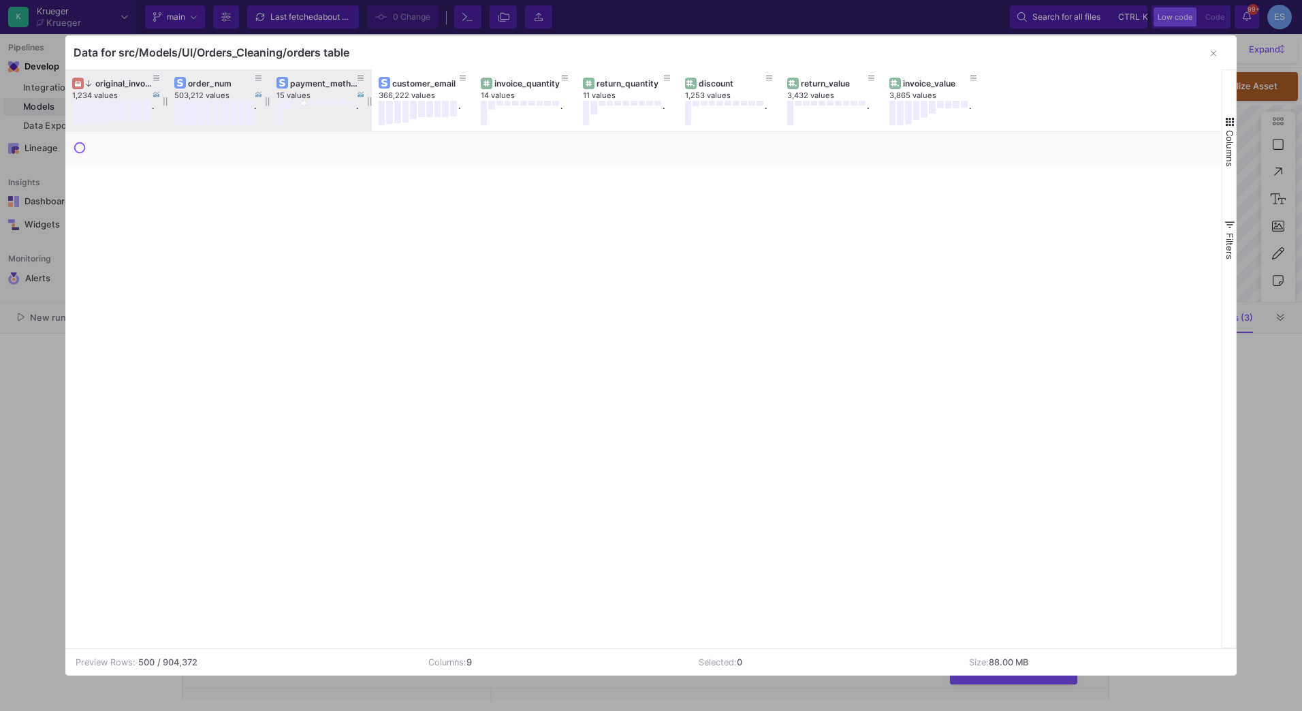
click at [104, 85] on div "original_invoice_date" at bounding box center [119, 83] width 67 height 10
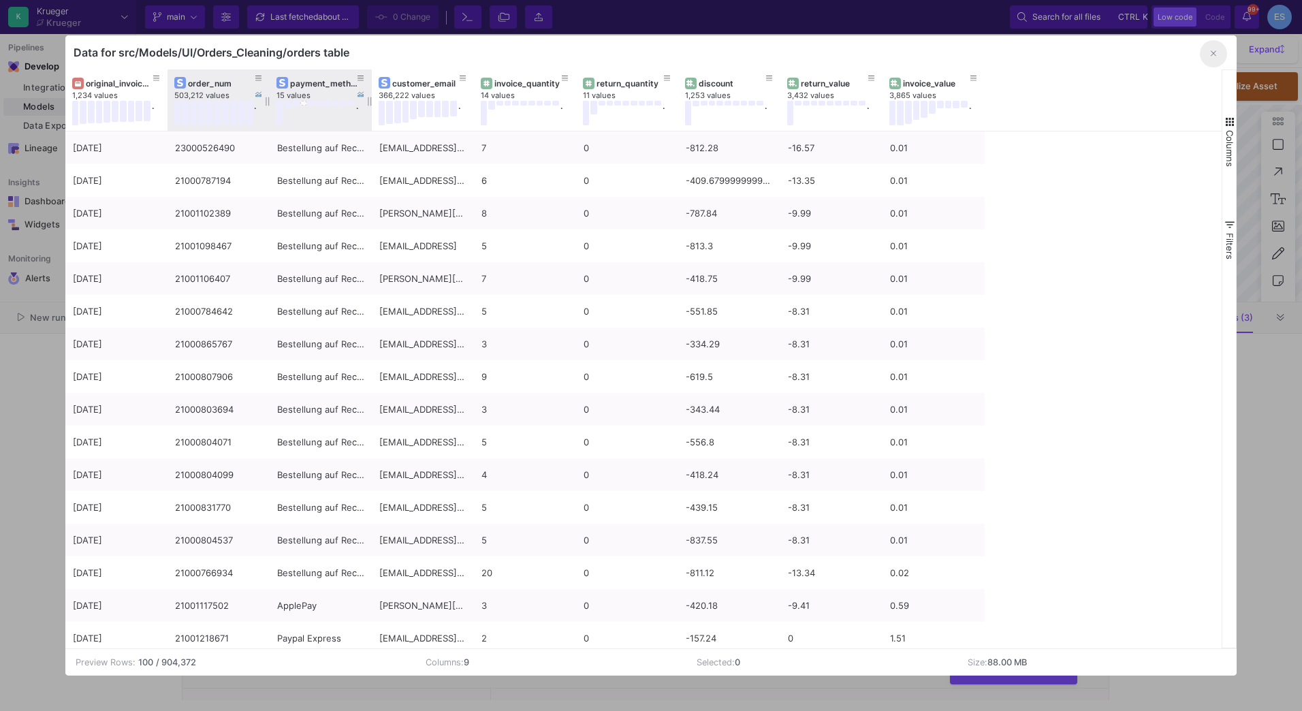
click at [1206, 58] on button "button" at bounding box center [1213, 53] width 27 height 27
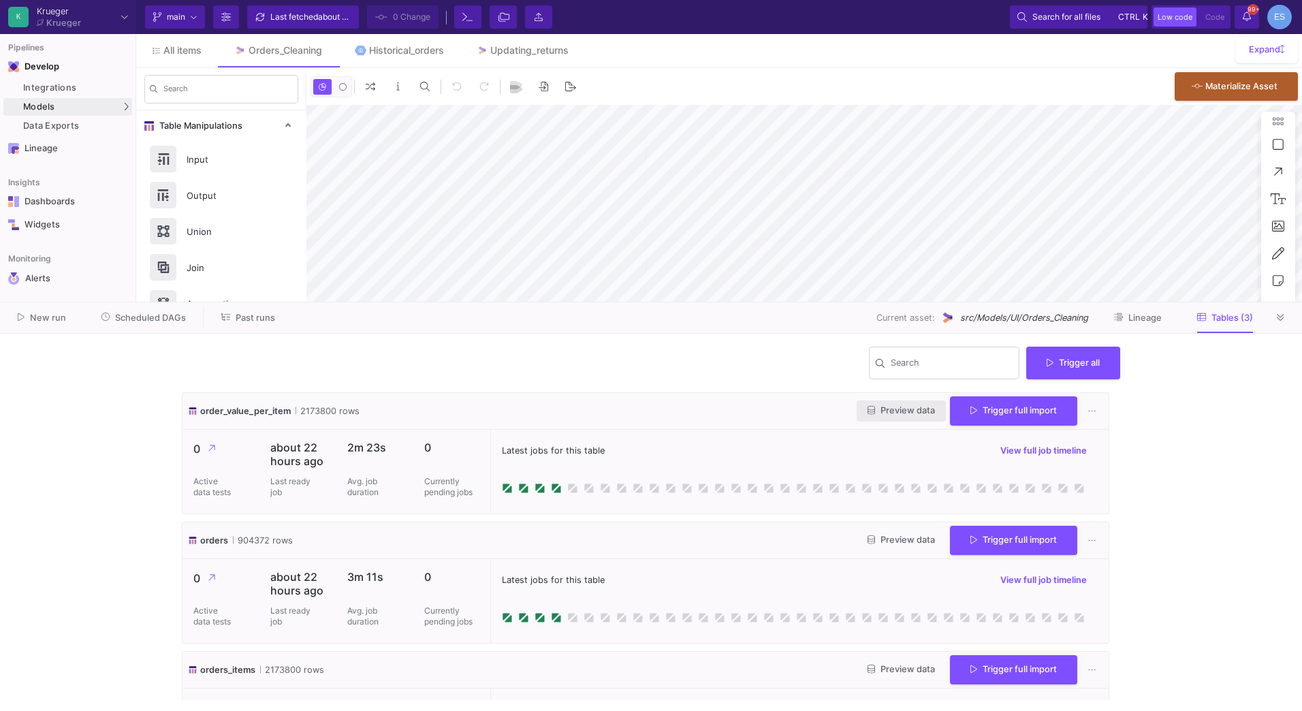
click at [890, 405] on span "Preview data" at bounding box center [901, 410] width 67 height 10
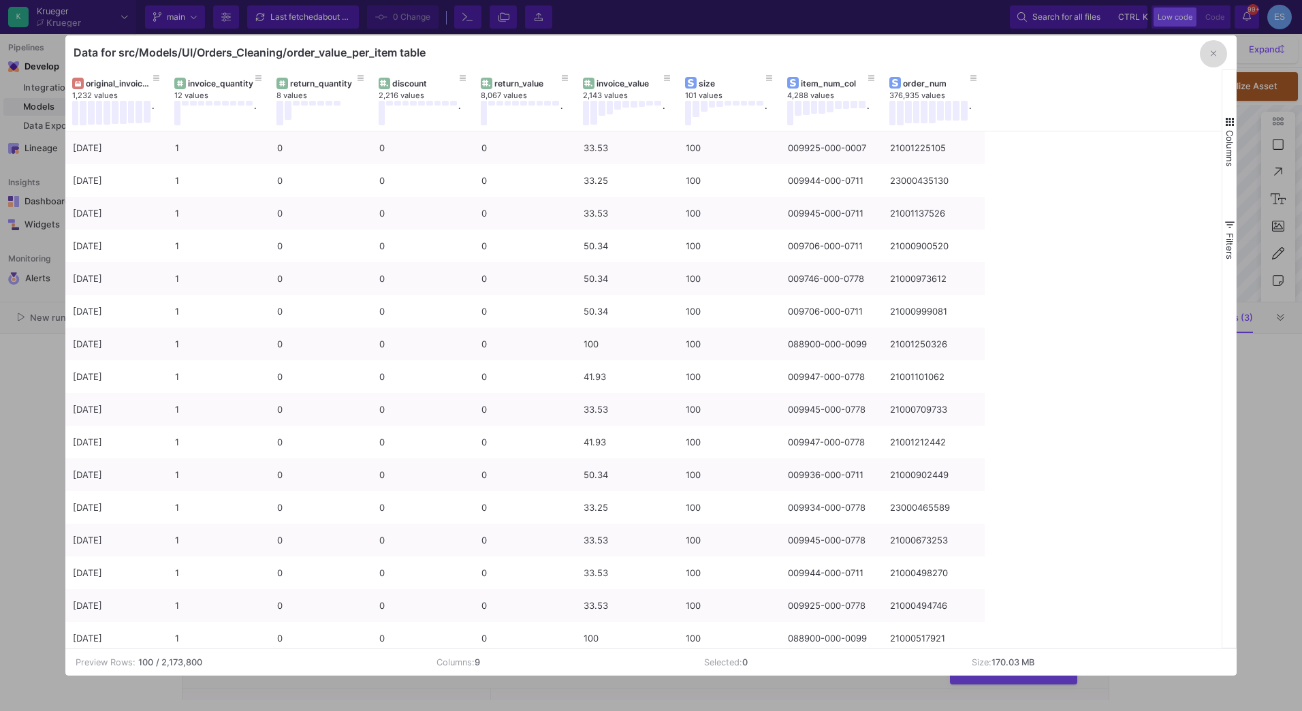
click at [1209, 57] on button "button" at bounding box center [1213, 53] width 27 height 27
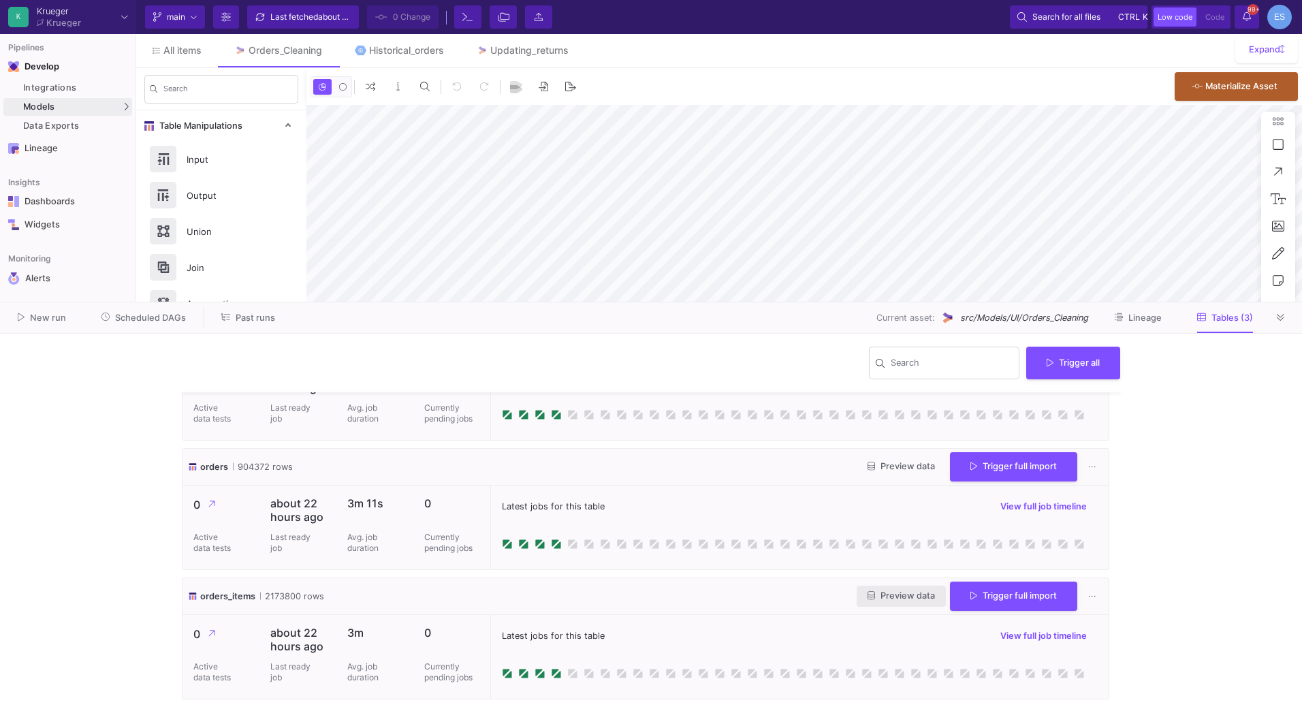
click at [894, 596] on span "Preview data" at bounding box center [901, 596] width 67 height 10
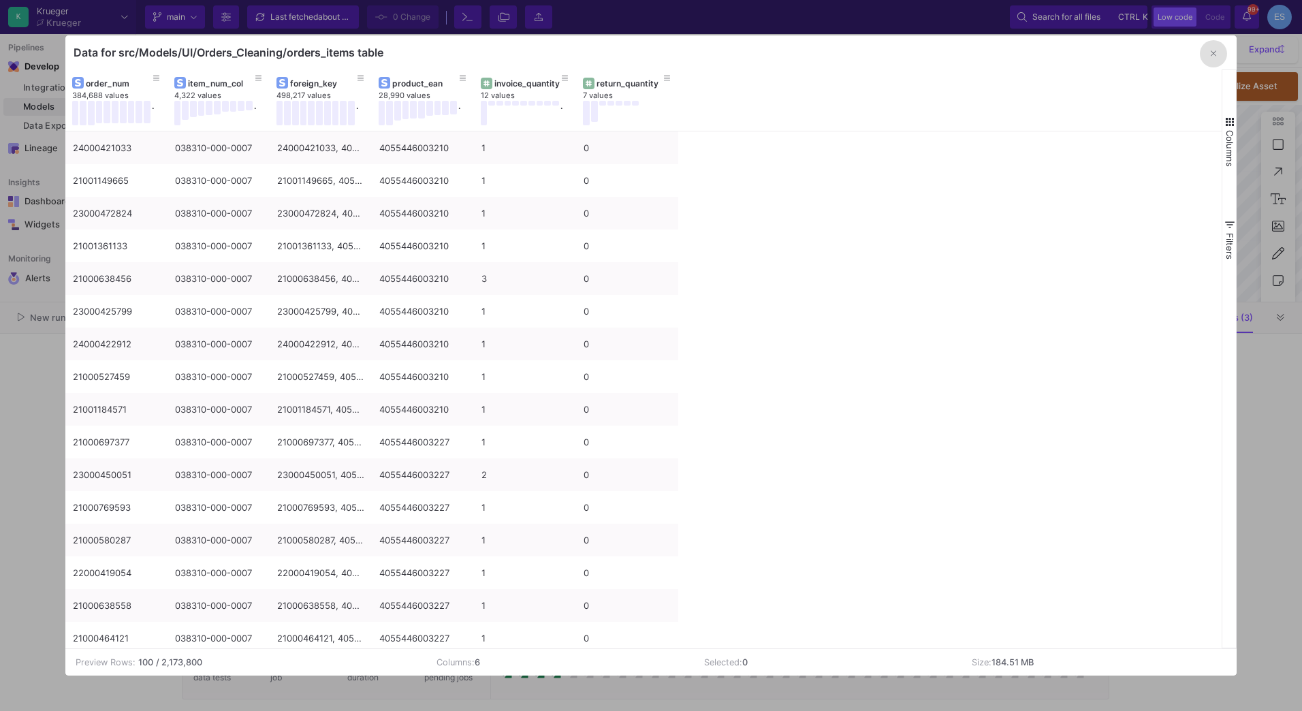
click at [1212, 52] on icon "button" at bounding box center [1213, 53] width 5 height 9
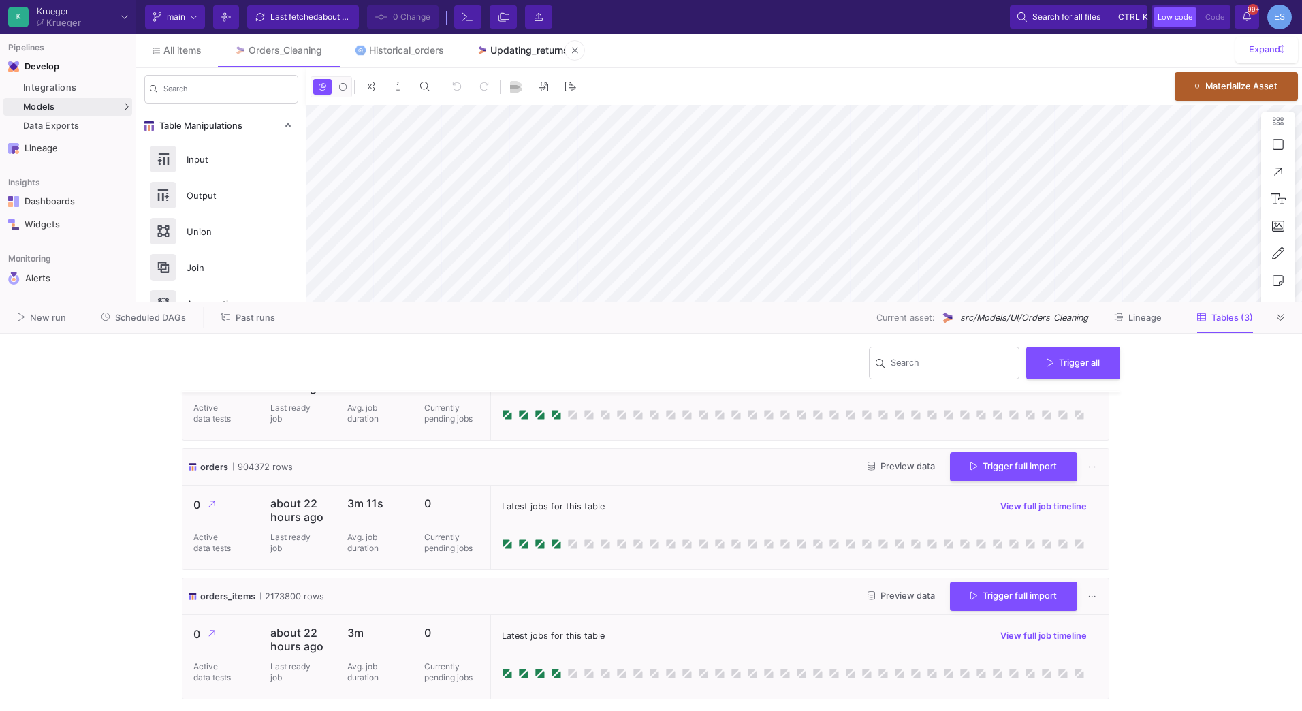
click at [514, 49] on div "Updating_returns" at bounding box center [529, 50] width 78 height 11
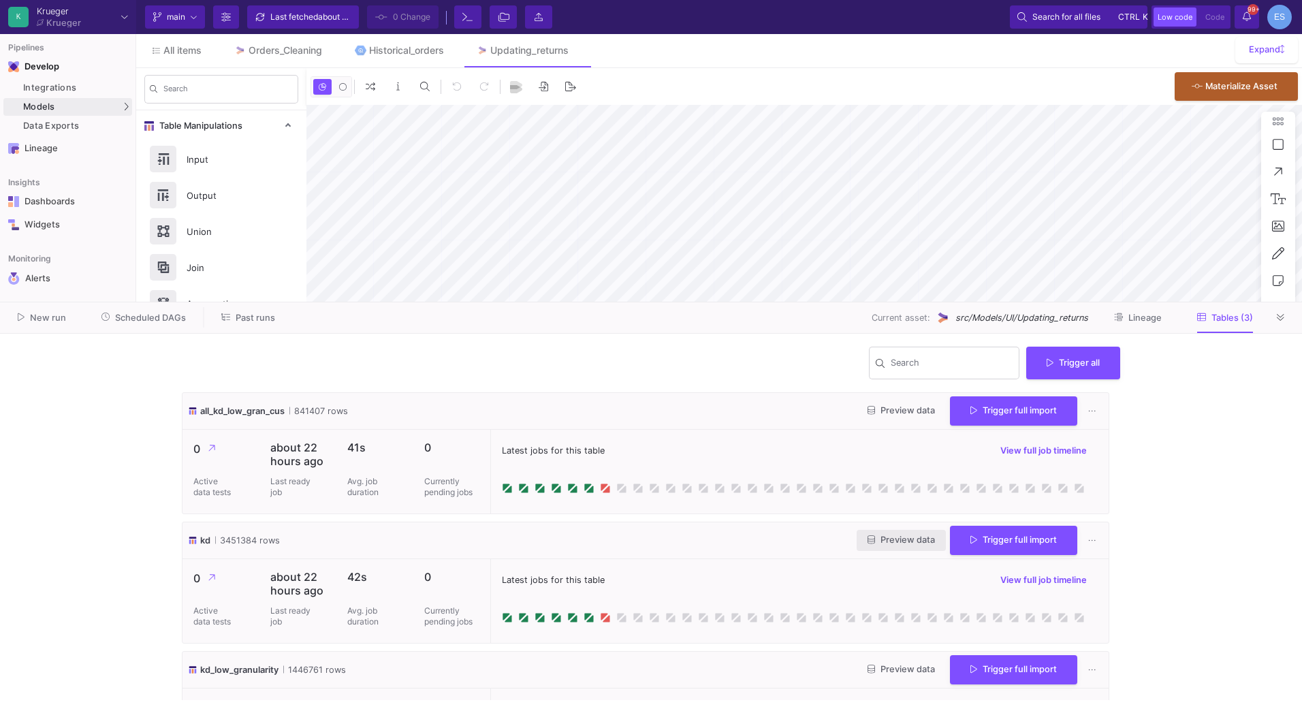
click at [891, 537] on span "Preview data" at bounding box center [901, 540] width 67 height 10
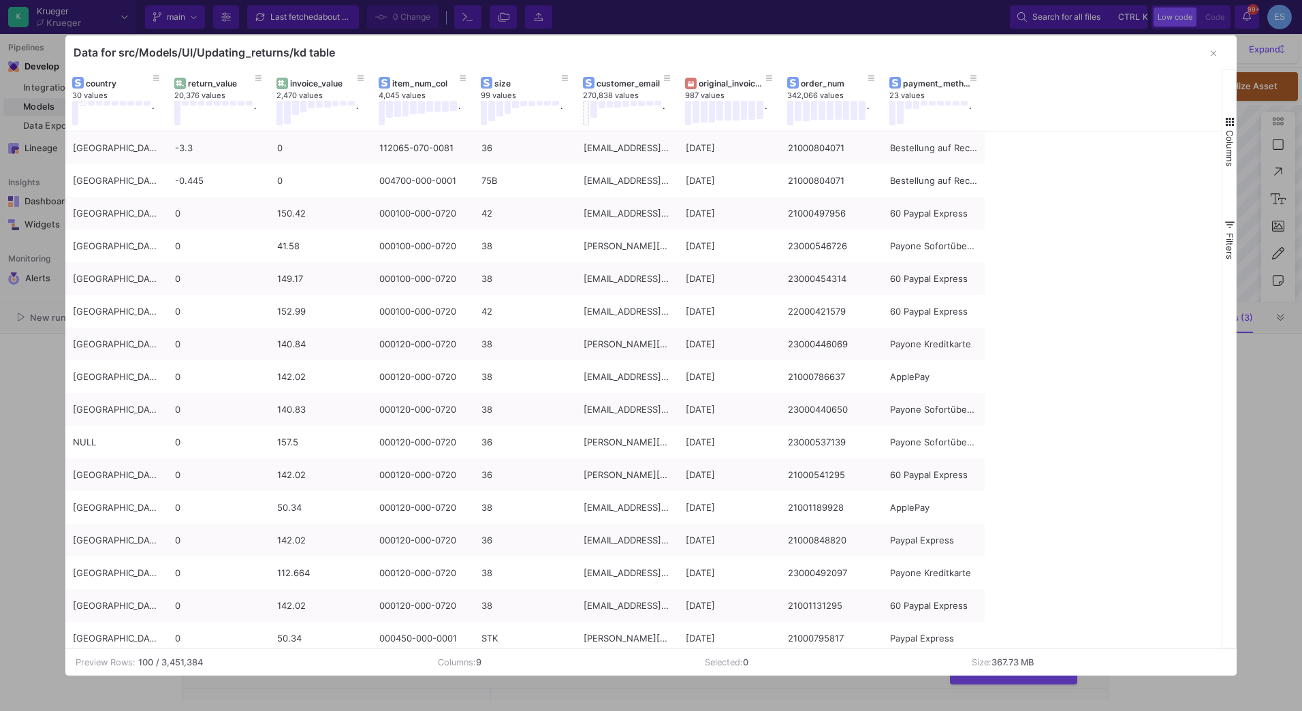
click at [1230, 123] on span "button" at bounding box center [1230, 122] width 12 height 12
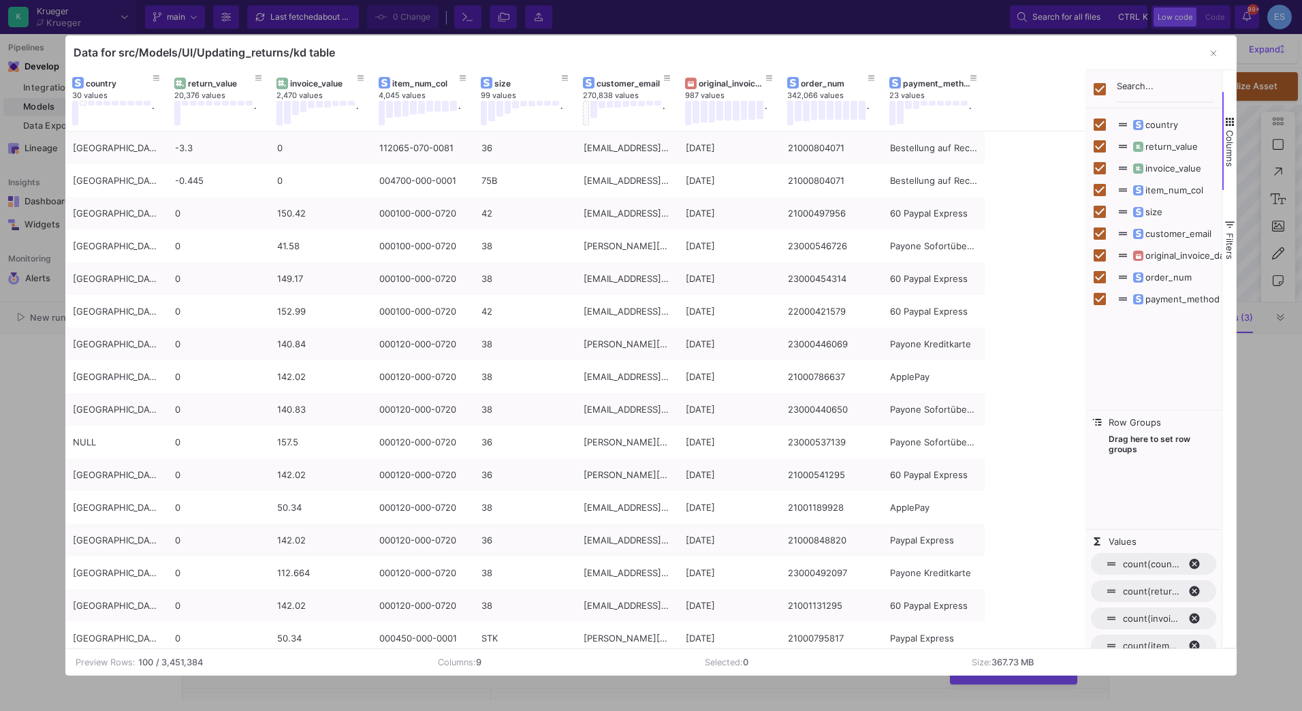
drag, startPoint x: 349, startPoint y: 48, endPoint x: 72, endPoint y: 54, distance: 277.3
click at [72, 54] on div "Data for src/Models/UI/Updating_returns/kd table" at bounding box center [651, 52] width 1172 height 34
copy div "Data for src/Models/UI/Updating_returns/kd table"
click at [1214, 50] on icon "button" at bounding box center [1213, 53] width 5 height 9
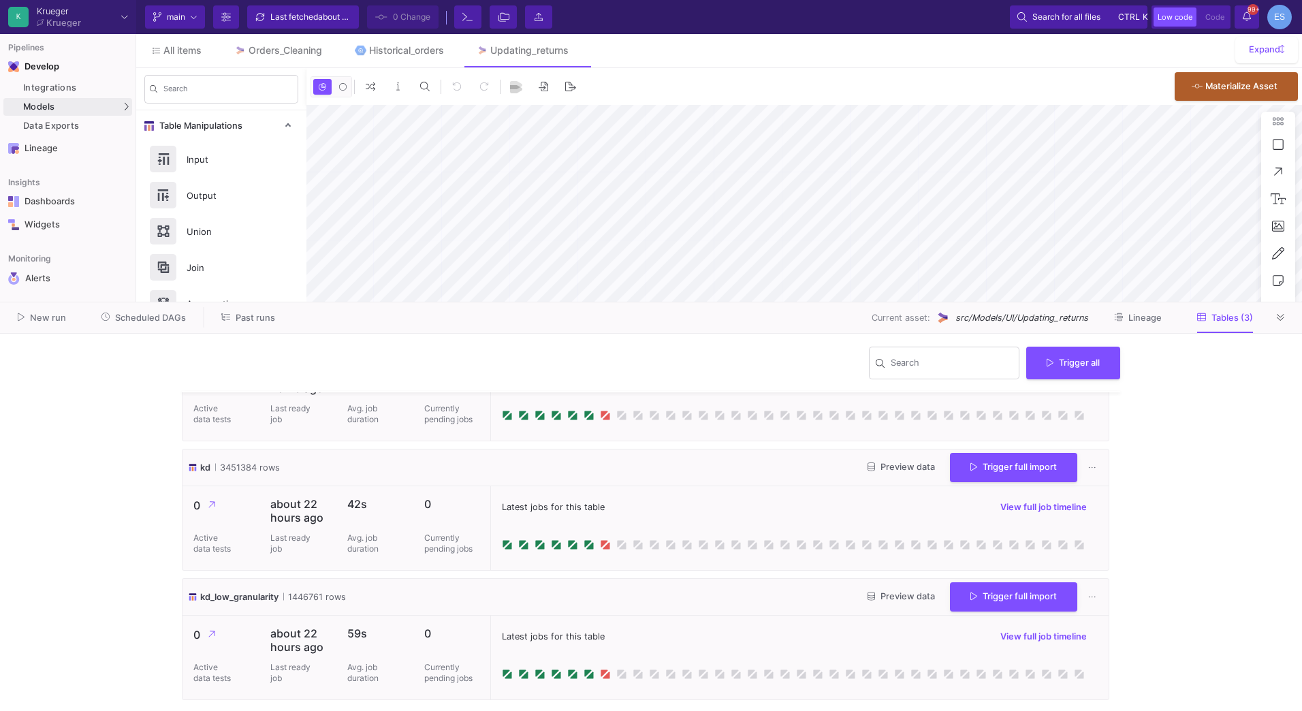
scroll to position [74, 0]
click at [899, 595] on span "Preview data" at bounding box center [901, 596] width 67 height 10
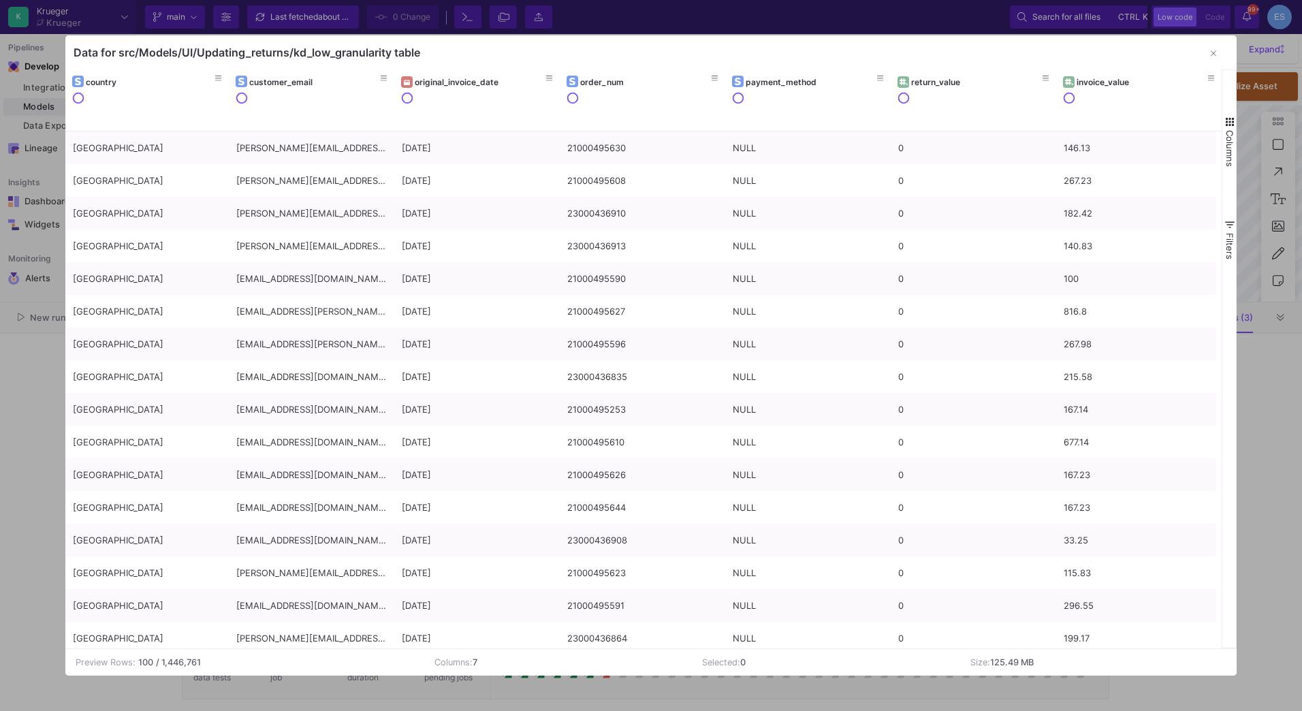
drag, startPoint x: 456, startPoint y: 54, endPoint x: 63, endPoint y: 50, distance: 393.8
click at [63, 50] on div "Data for src/Models/UI/Updating_returns/kd_low_granularity table Drag here to s…" at bounding box center [651, 355] width 1302 height 711
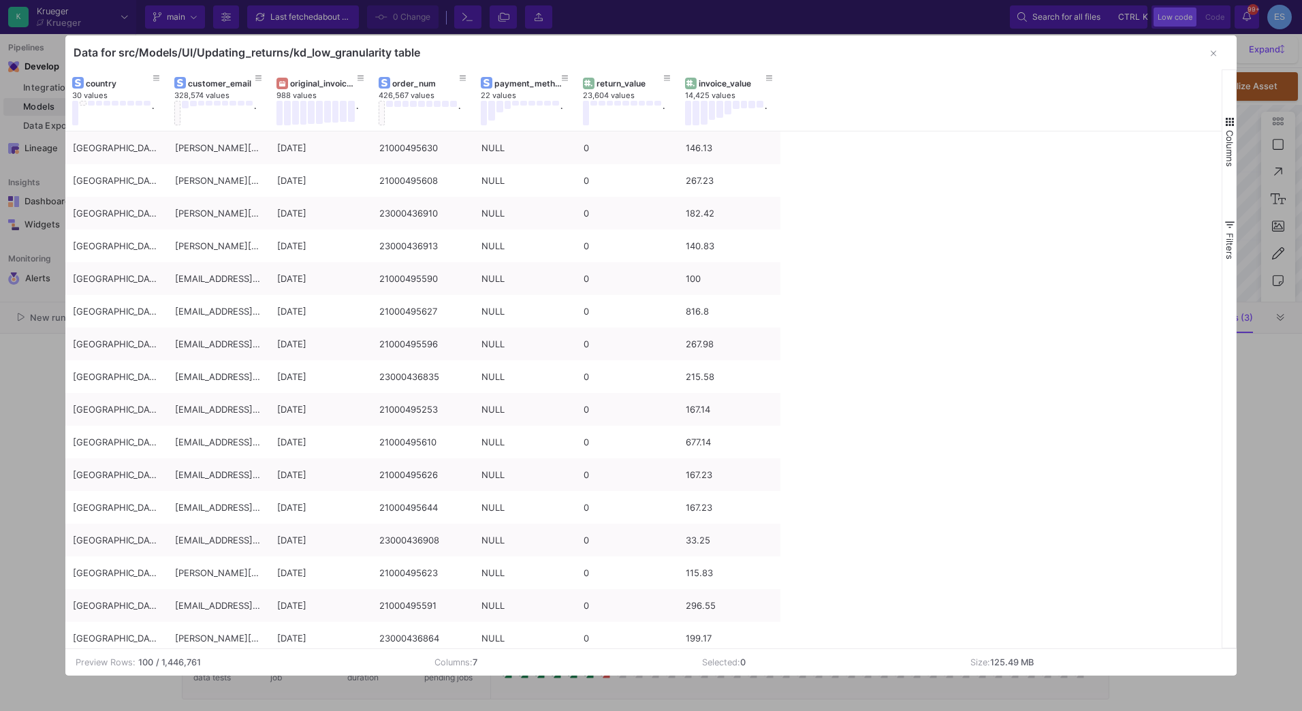
copy div "Data for src/Models/UI/Updating_returns/kd_low_granularity table"
click at [1223, 123] on button "Columns" at bounding box center [1230, 141] width 14 height 98
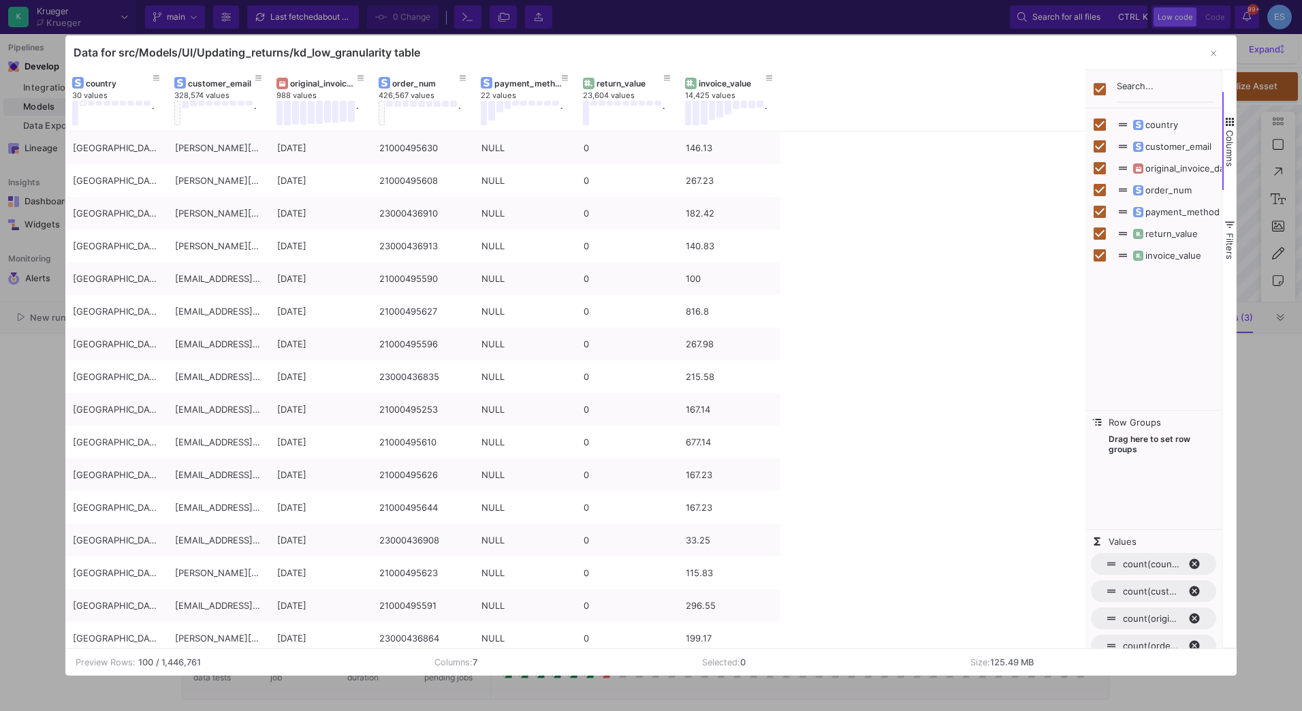
scroll to position [452, 0]
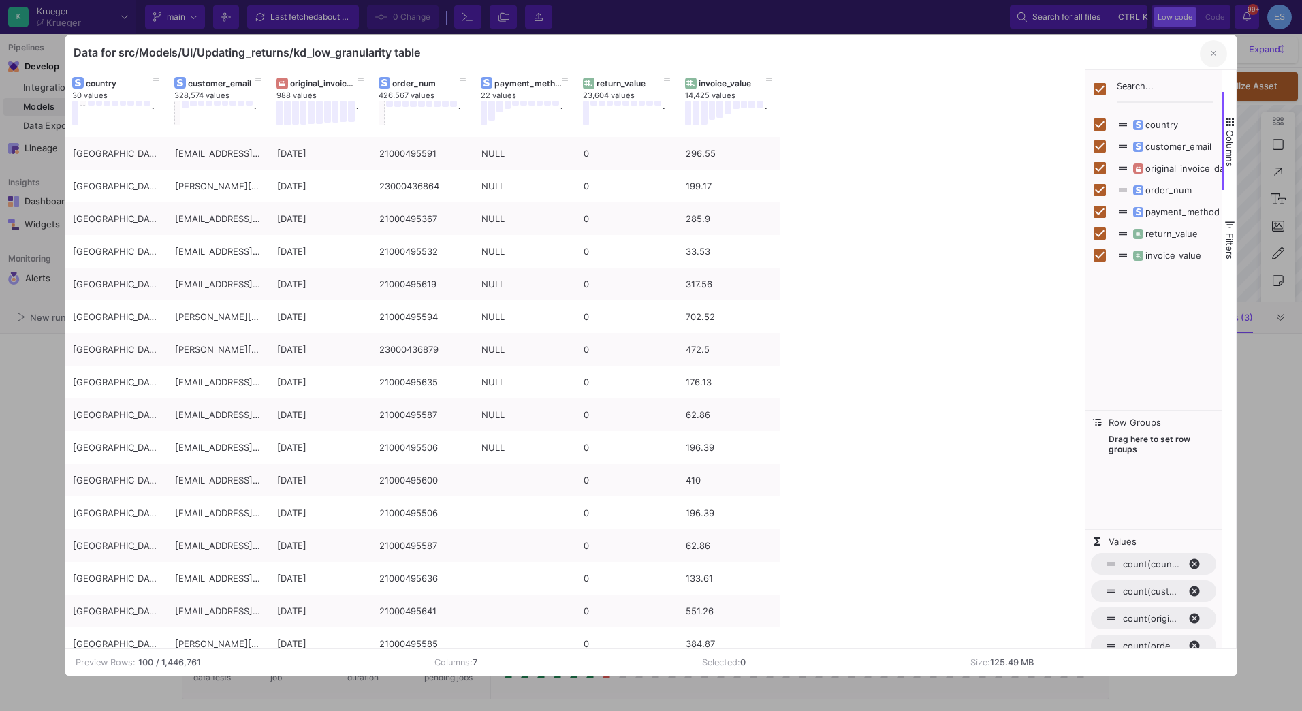
click at [1205, 57] on button "button" at bounding box center [1213, 53] width 27 height 27
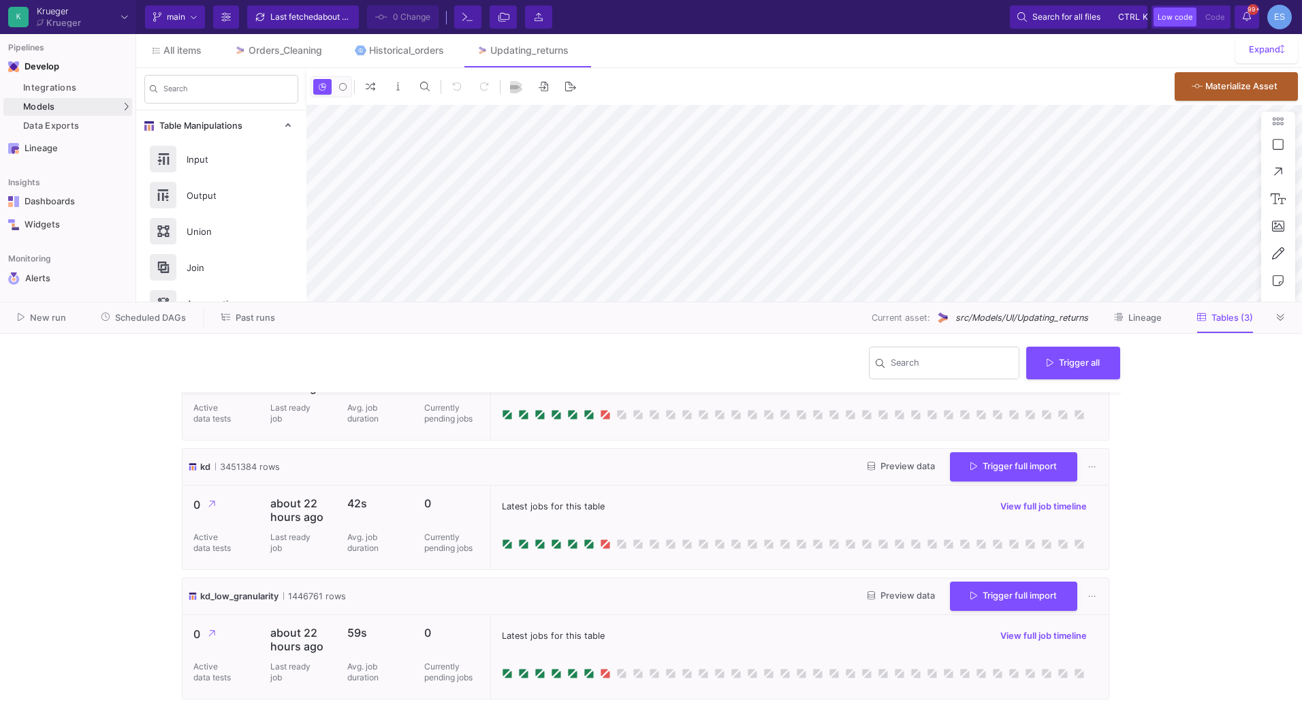
scroll to position [0, 0]
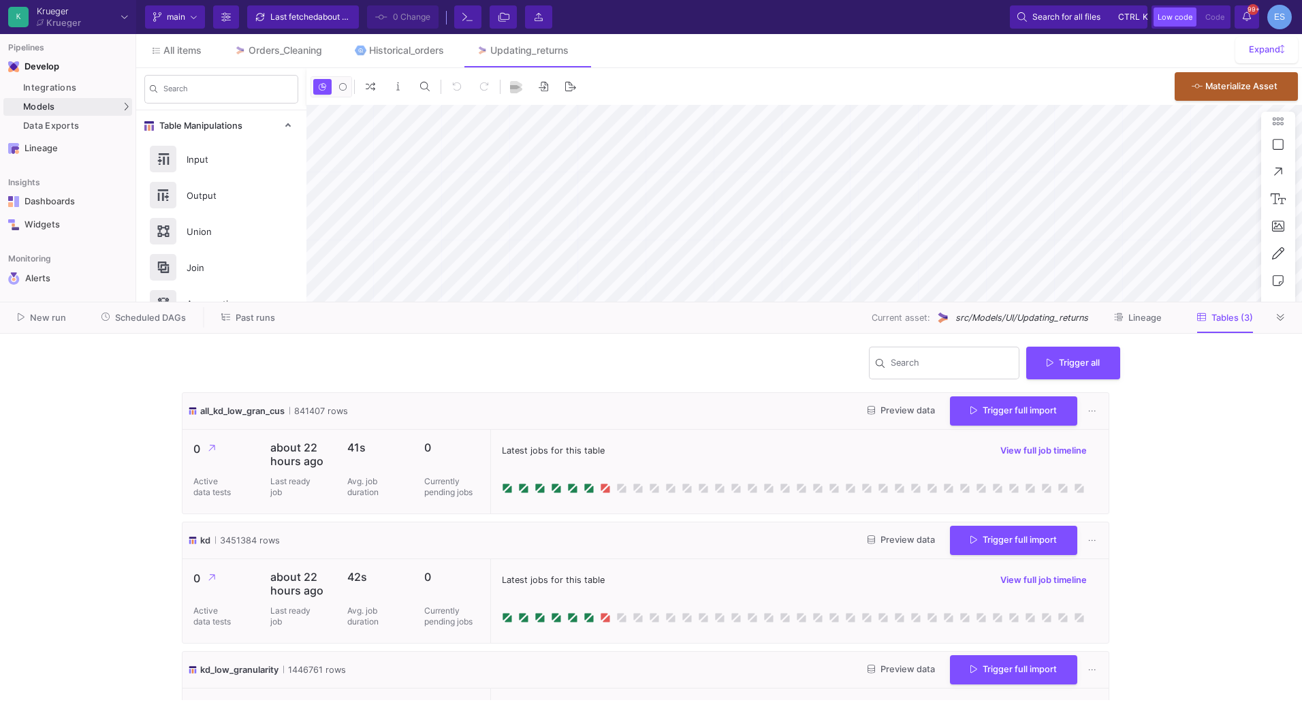
click at [877, 416] on button "Preview data" at bounding box center [901, 411] width 89 height 21
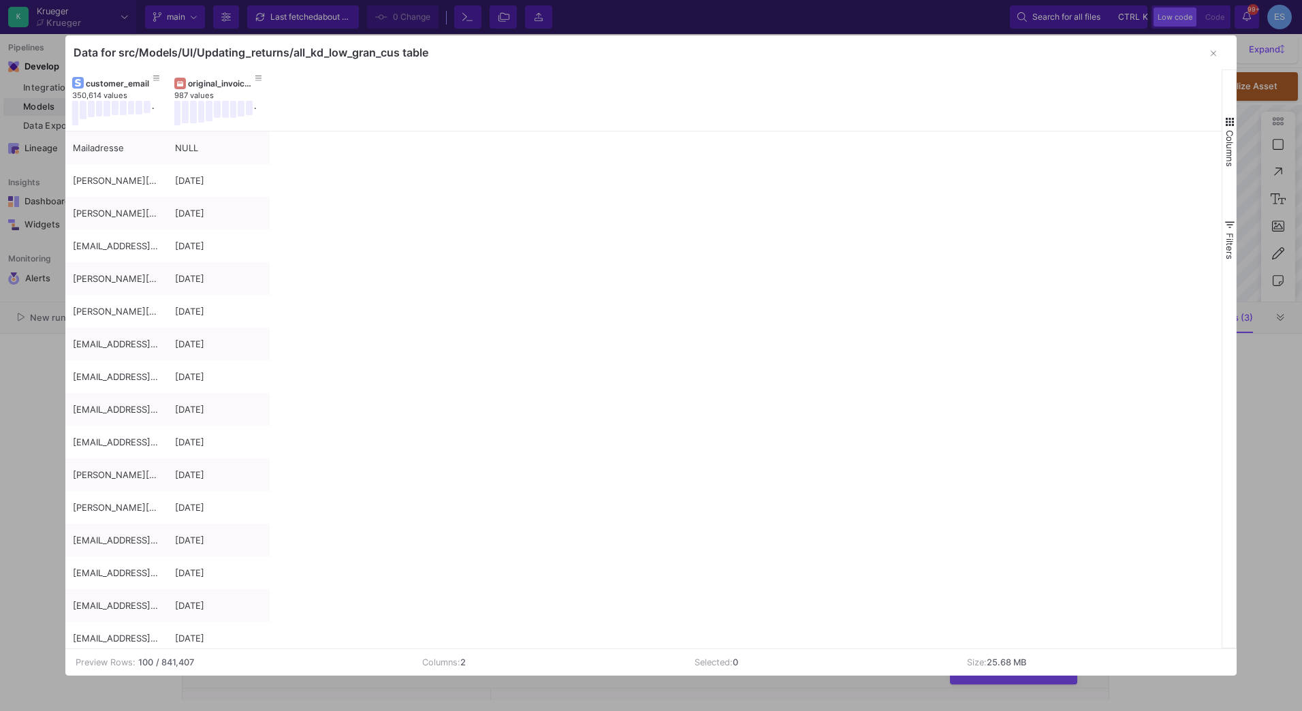
drag, startPoint x: 447, startPoint y: 58, endPoint x: 71, endPoint y: 68, distance: 376.2
click at [71, 68] on div "Data for src/Models/UI/Updating_returns/all_kd_low_gran_cus table" at bounding box center [651, 52] width 1172 height 34
drag, startPoint x: 71, startPoint y: 68, endPoint x: 304, endPoint y: 55, distance: 233.3
copy div "Data for src/Models/UI/Updating_returns/all_kd_low_gran_cus table"
click at [1211, 51] on button "button" at bounding box center [1213, 53] width 27 height 27
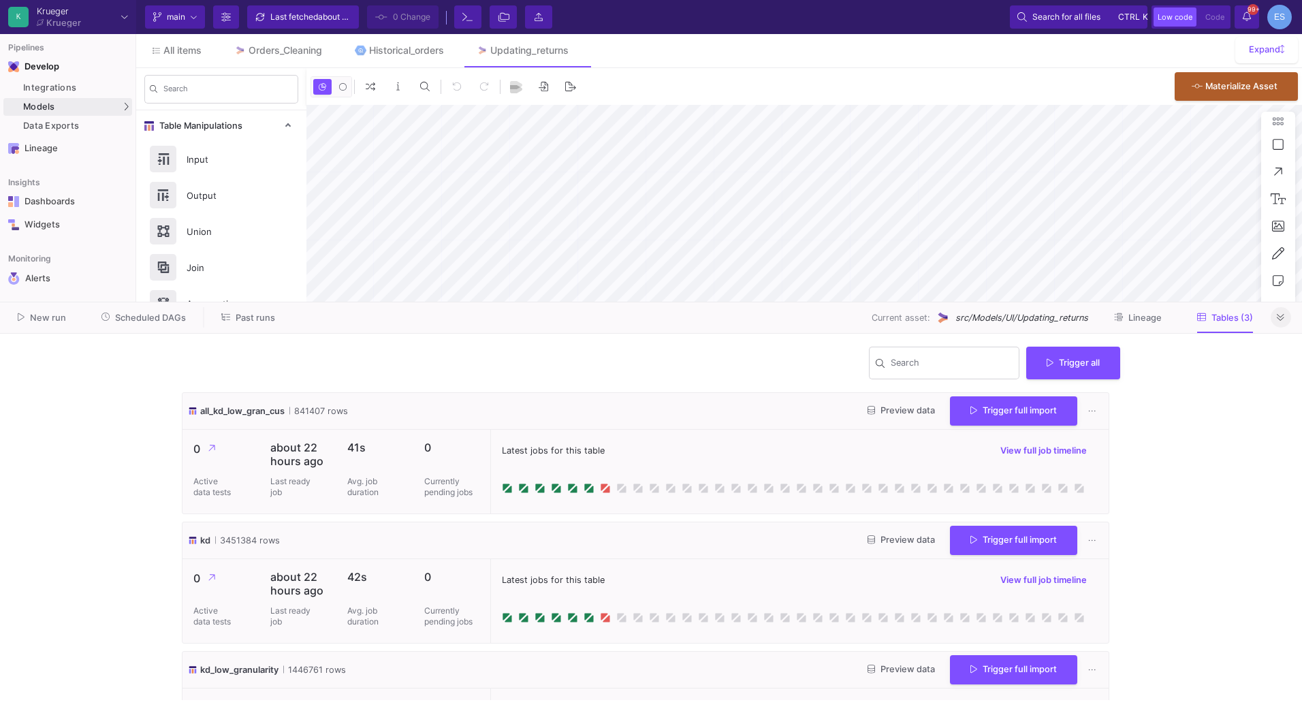
click at [1284, 324] on button at bounding box center [1281, 317] width 20 height 20
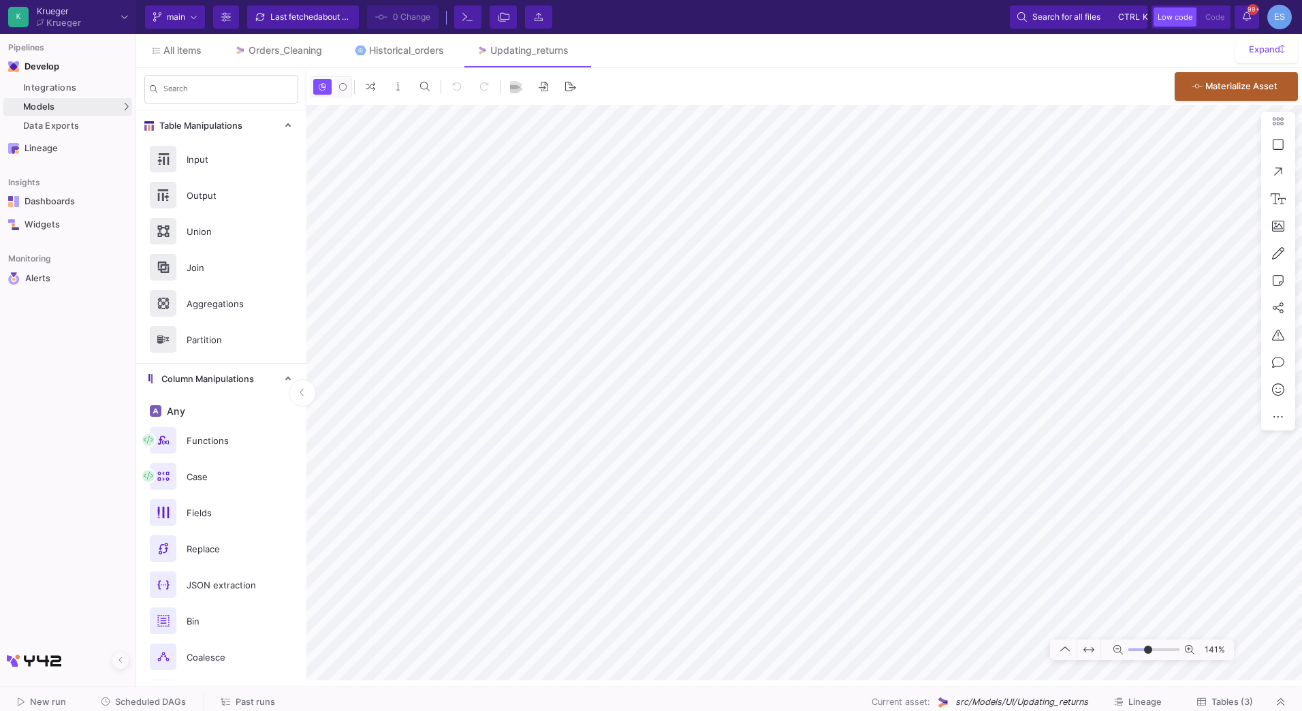
type input "5"
click at [1149, 651] on input "range" at bounding box center [1154, 650] width 51 height 17
click at [151, 106] on div "UI-Models" at bounding box center [170, 109] width 44 height 11
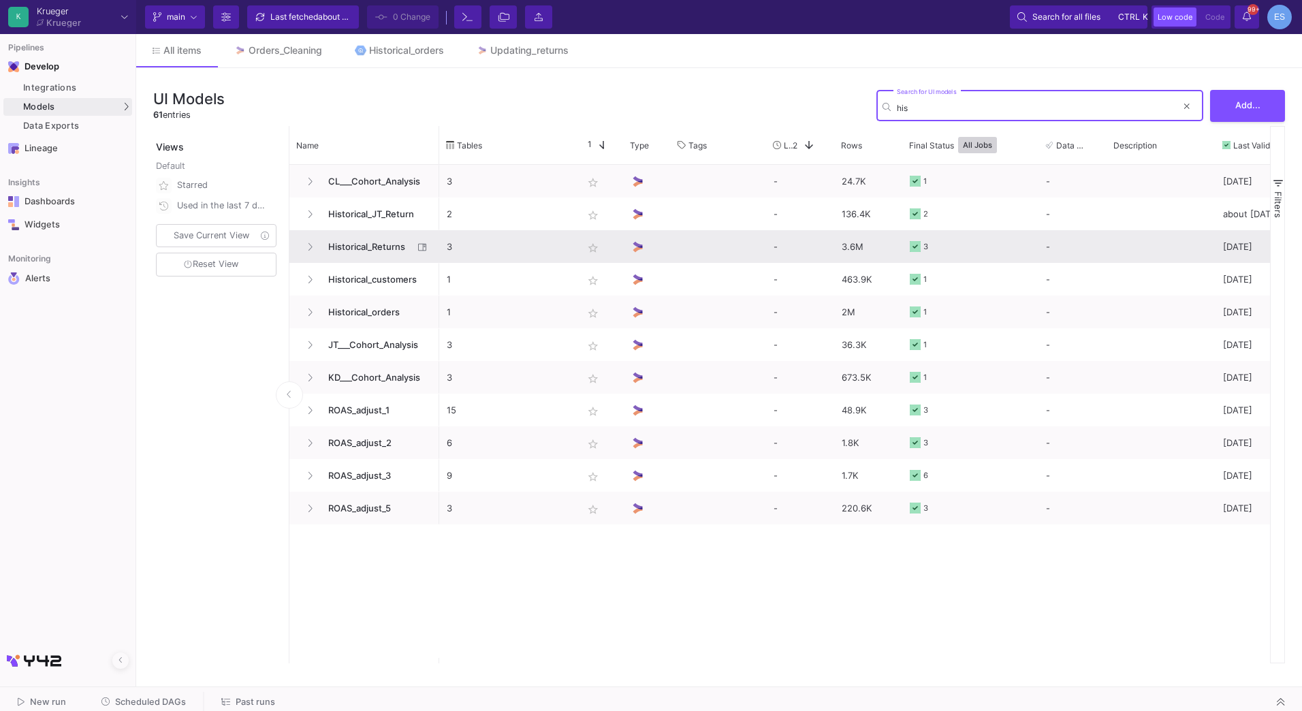
type input "his"
click at [343, 239] on span "Historical_Returns" at bounding box center [366, 247] width 93 height 32
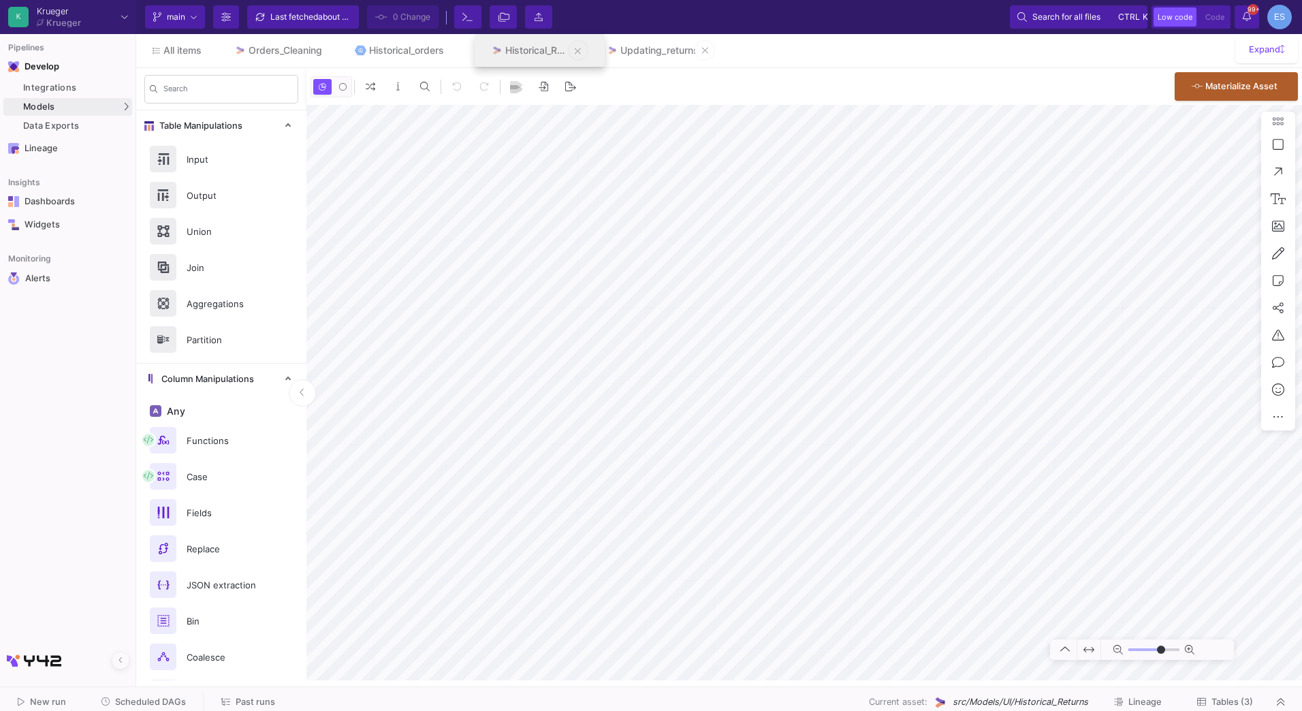
drag, startPoint x: 659, startPoint y: 47, endPoint x: 542, endPoint y: 59, distance: 117.1
type input "0"
click at [1147, 649] on input "range" at bounding box center [1154, 650] width 51 height 17
